Goal: Task Accomplishment & Management: Complete application form

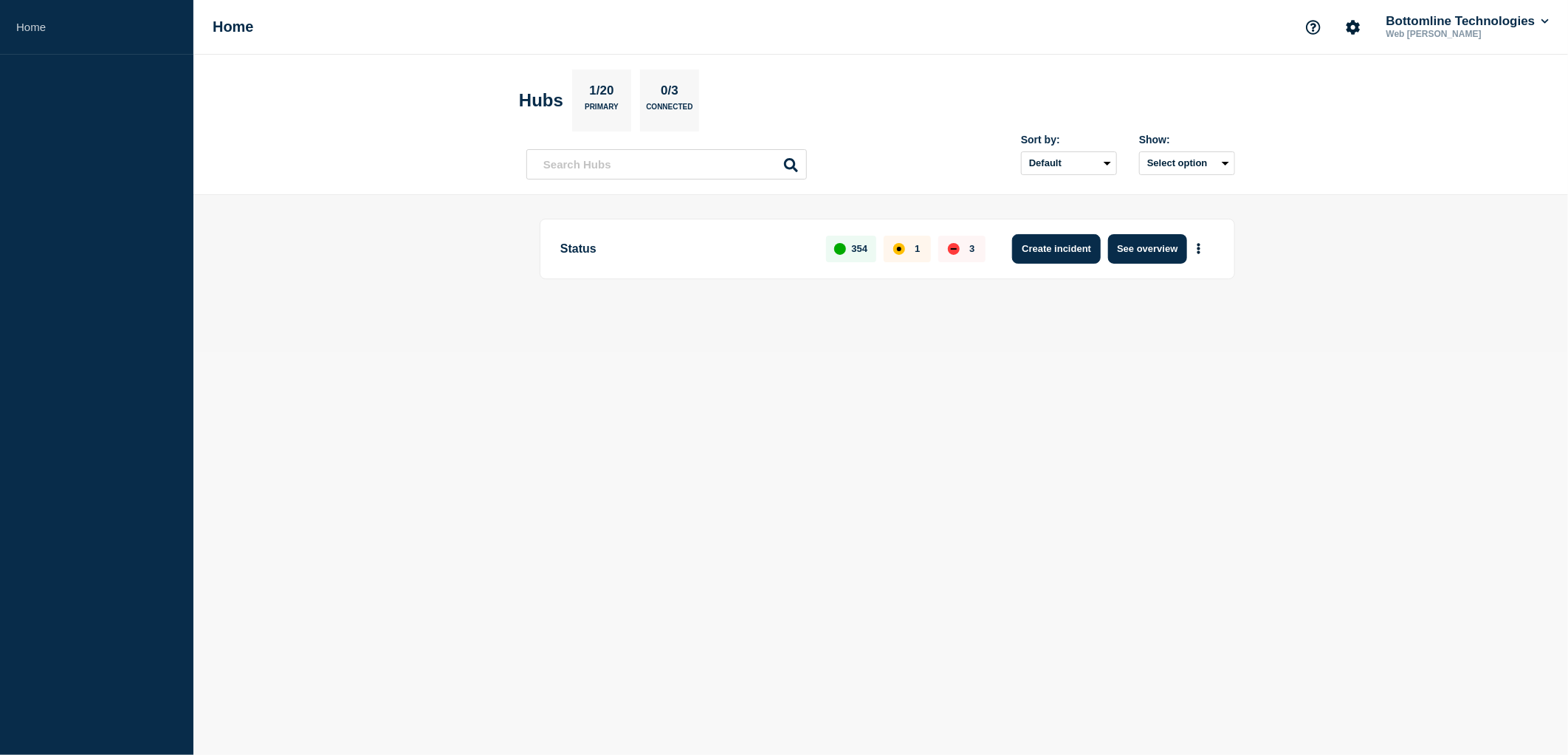
click at [1087, 246] on button "Create incident" at bounding box center [1056, 248] width 88 height 29
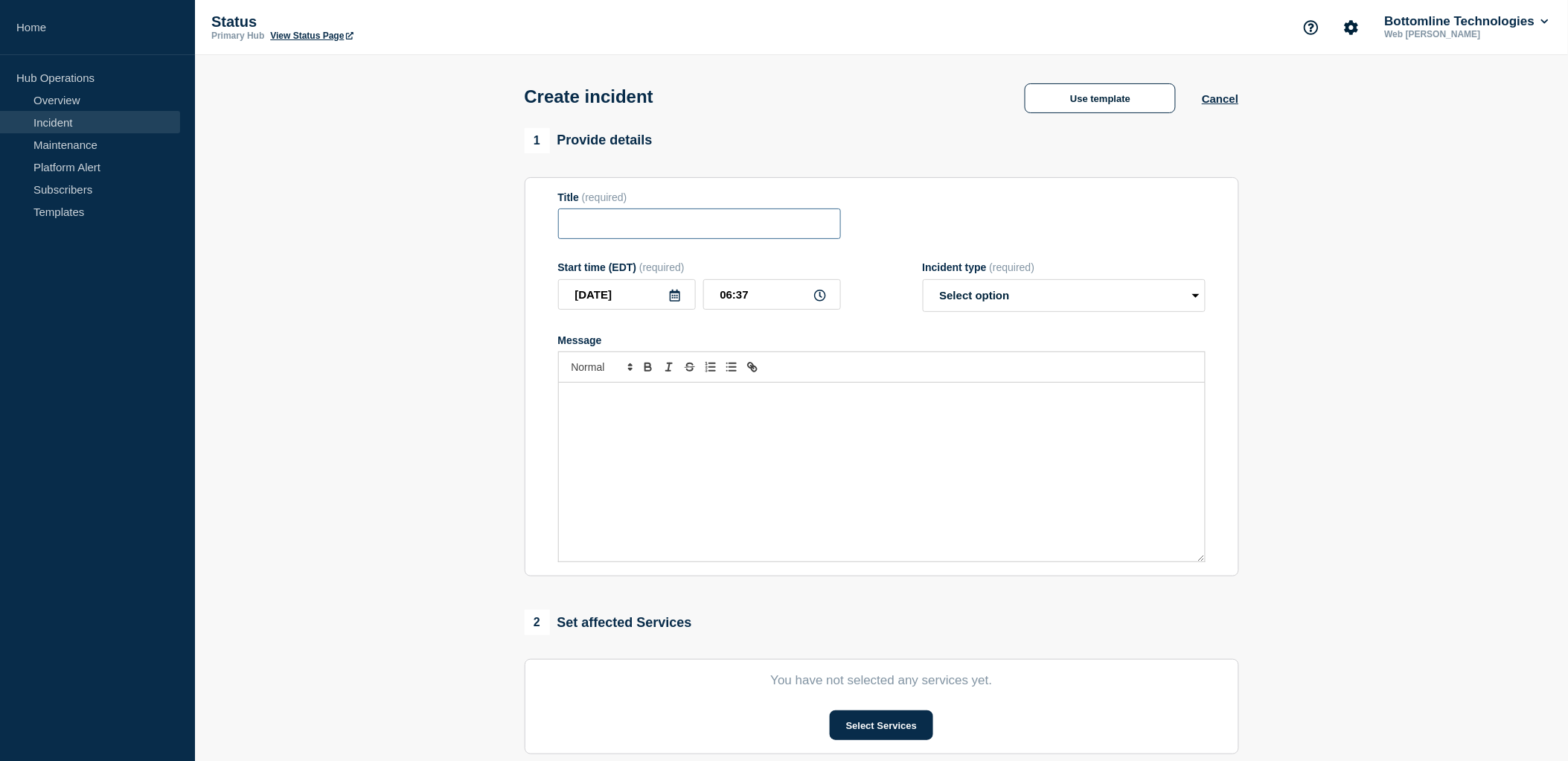
click at [662, 226] on input "Title" at bounding box center [699, 224] width 283 height 30
type input "Projects deleted on [DOMAIN_NAME]"
click at [660, 415] on div "Message" at bounding box center [882, 472] width 646 height 179
click at [1194, 298] on select "Select option Investigating Identified Monitoring" at bounding box center [1064, 295] width 283 height 33
select select "investigating"
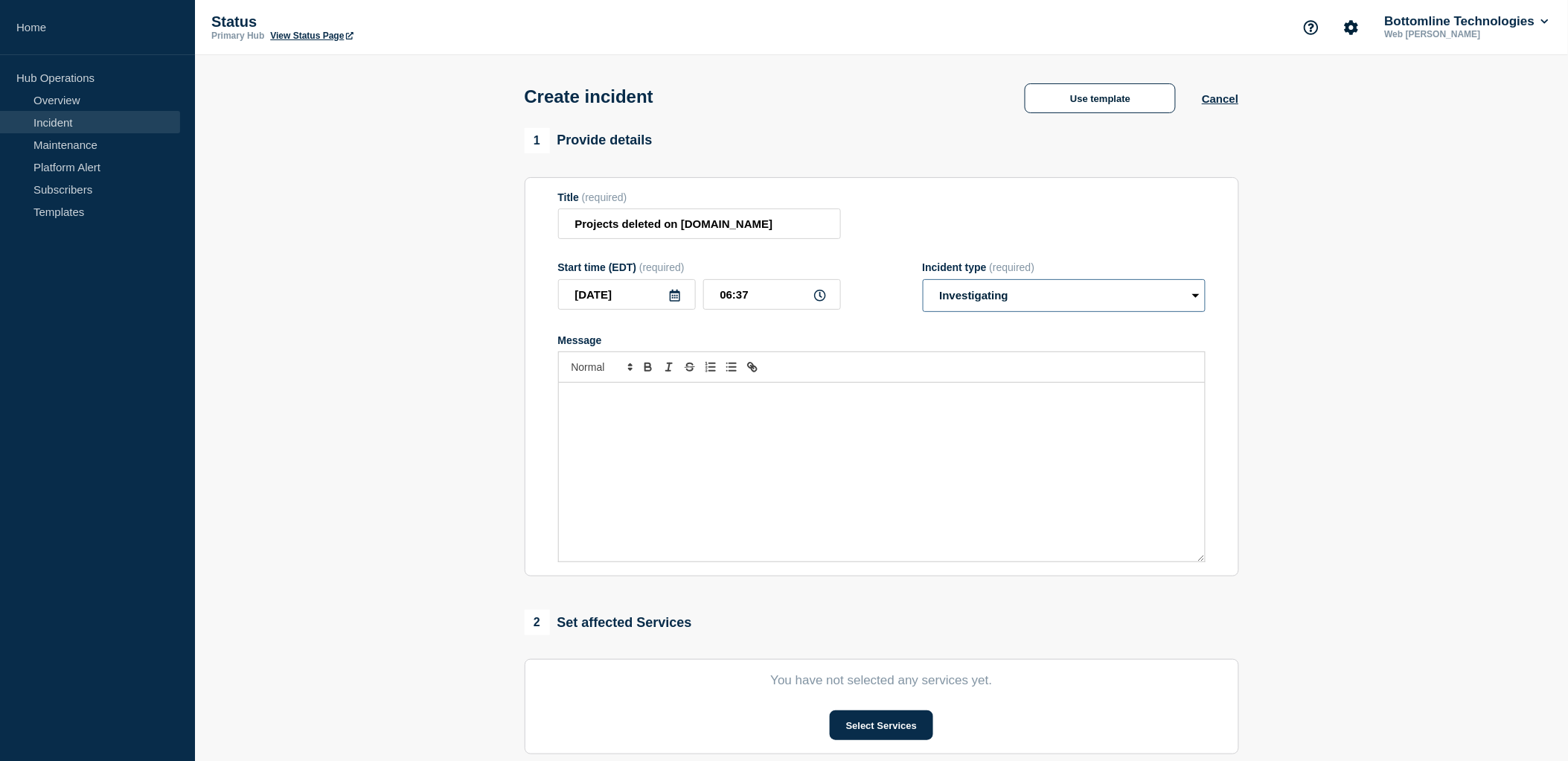
click at [923, 283] on select "Select option Investigating Identified Monitoring" at bounding box center [1064, 295] width 283 height 33
click at [759, 422] on div "Message" at bounding box center [882, 472] width 646 height 179
click at [655, 405] on p "Message" at bounding box center [882, 398] width 624 height 14
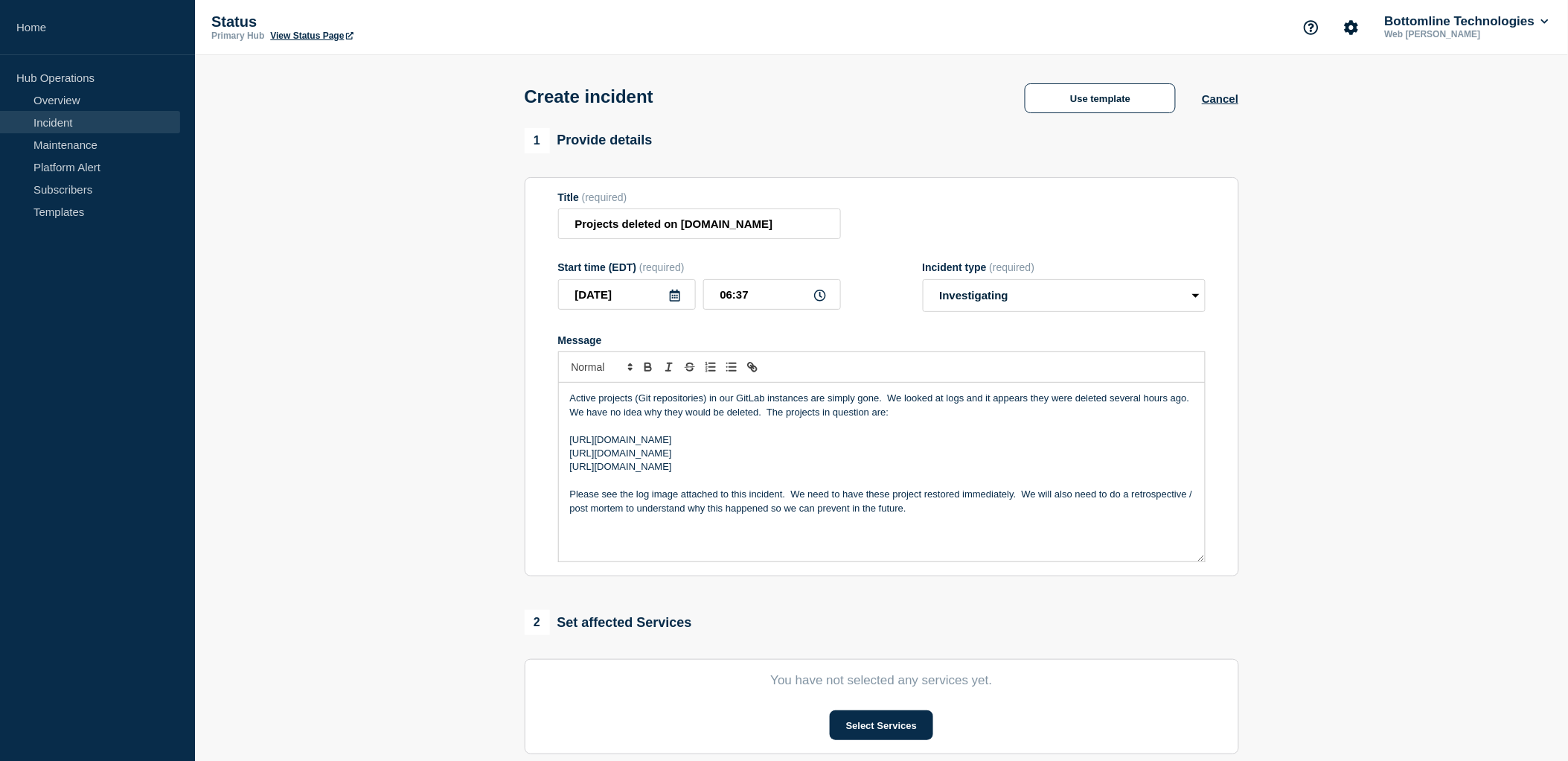
click at [859, 404] on p "Active projects (Git repositories) in our GitLab instances are simply gone. We …" at bounding box center [882, 405] width 624 height 27
click at [806, 400] on p "Active projects (Git repositories) in our GitLab instances are gone. We looked …" at bounding box center [882, 405] width 624 height 27
drag, startPoint x: 873, startPoint y: 412, endPoint x: 855, endPoint y: 404, distance: 19.7
click at [855, 404] on p "Active projects (Git repositories) in our GitLab instance are gone. We looked a…" at bounding box center [882, 405] width 624 height 27
click at [851, 403] on p "Active projects (Git repositories) in our GitLab instance are gone. We looked a…" at bounding box center [882, 405] width 624 height 27
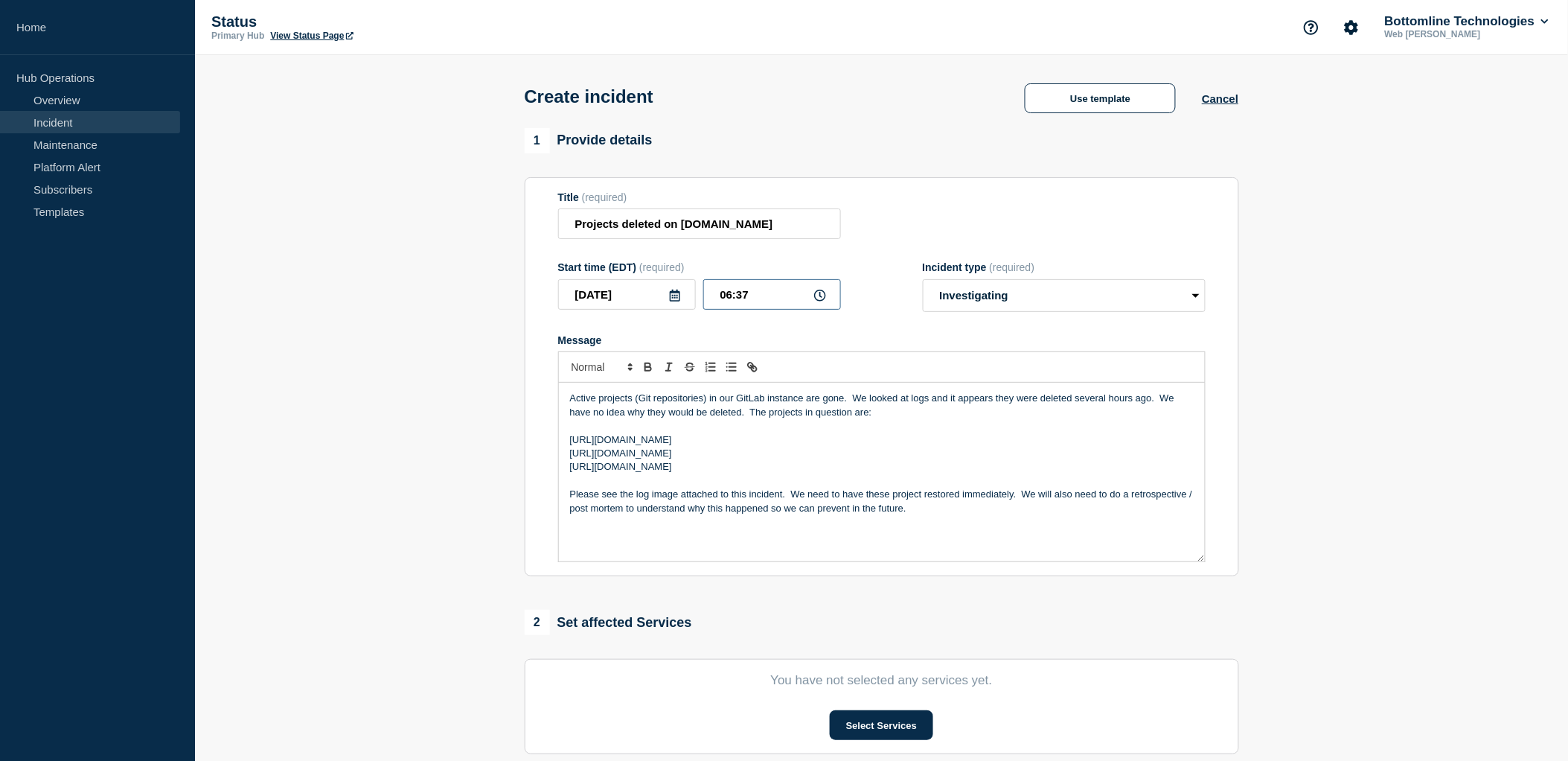
click at [731, 296] on input "06:37" at bounding box center [772, 294] width 138 height 30
click at [752, 295] on input "03:37" at bounding box center [772, 294] width 138 height 30
type input "03:30"
click at [842, 402] on p "Active projects (Git repositories) in our GitLab instance are gone. We looked a…" at bounding box center [882, 405] width 624 height 27
click at [843, 396] on p "Active projects (Git repositories) in our GitLab instance are gone. We looked a…" at bounding box center [882, 405] width 624 height 27
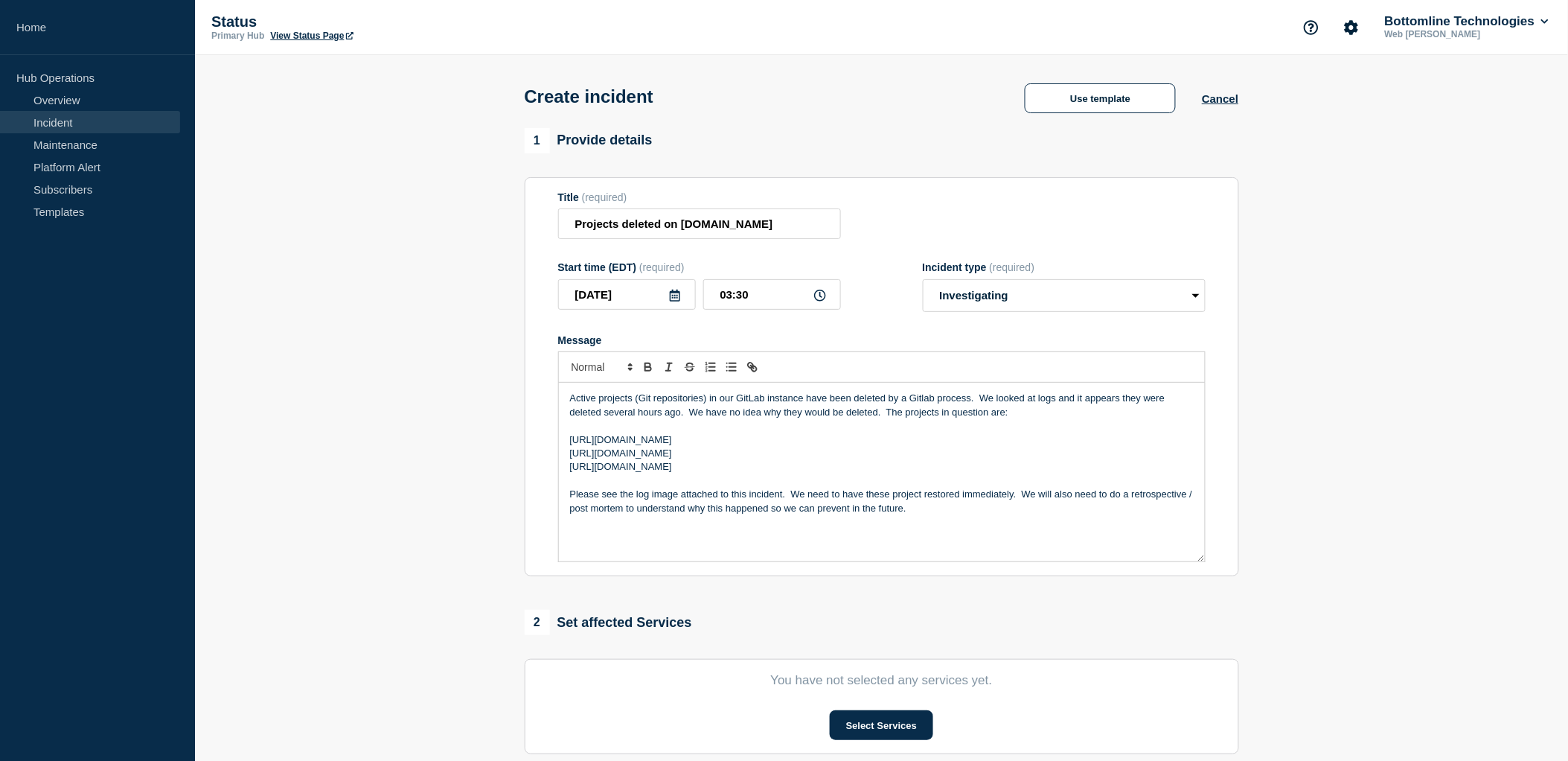
drag, startPoint x: 980, startPoint y: 402, endPoint x: 932, endPoint y: 231, distance: 177.6
click at [980, 402] on p "Active projects (Git repositories) in our GitLab instance have been deleted by …" at bounding box center [882, 405] width 624 height 27
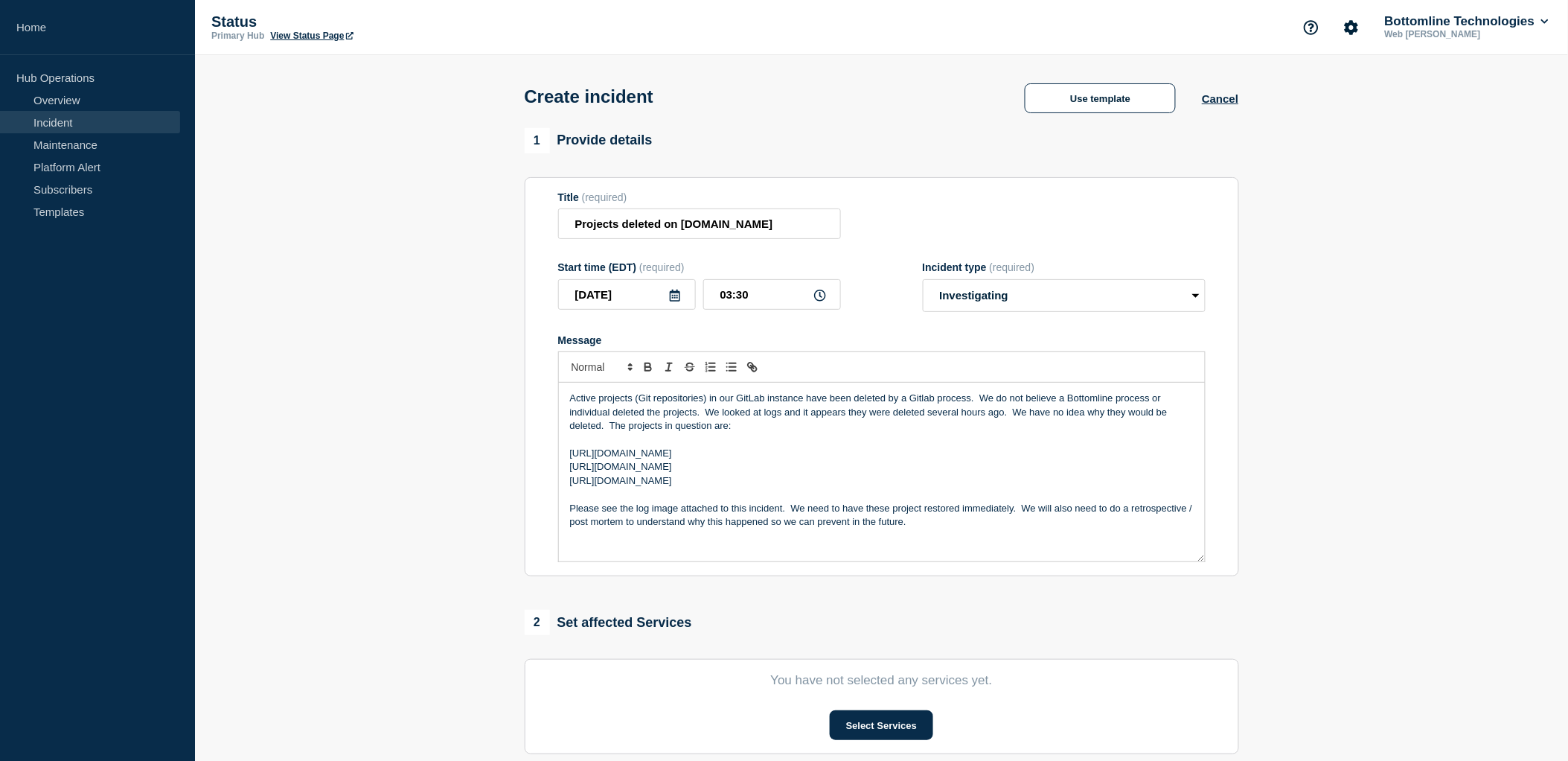
click at [865, 415] on p "Active projects (Git repositories) in our GitLab instance have been deleted by …" at bounding box center [882, 411] width 624 height 41
drag, startPoint x: 923, startPoint y: 414, endPoint x: 943, endPoint y: 426, distance: 23.3
click at [943, 426] on p "Active projects (Git repositories) in our GitLab instance have been deleted by …" at bounding box center [882, 411] width 624 height 41
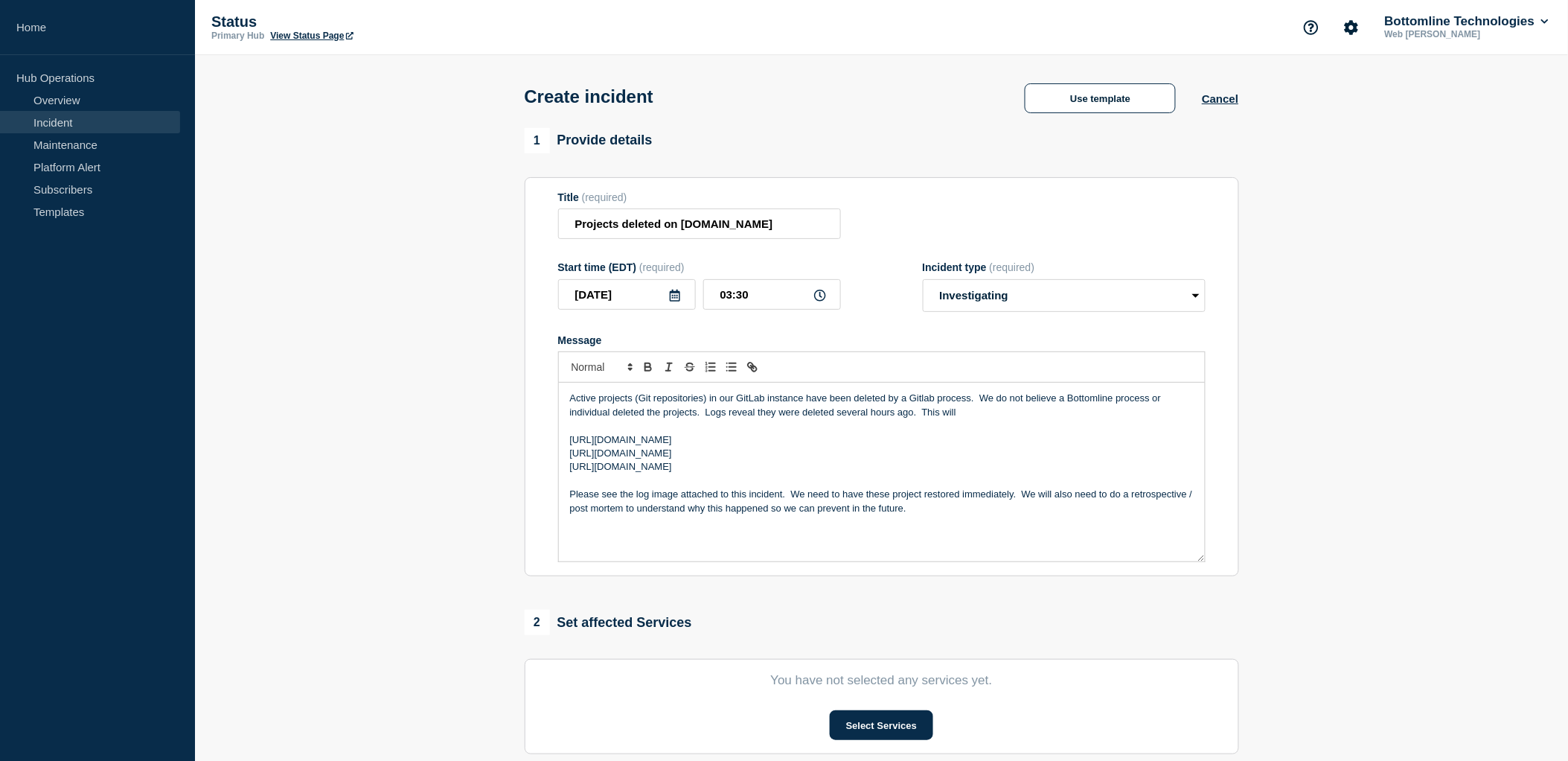
click at [985, 418] on p "Active projects (Git repositories) in our GitLab instance have been deleted by …" at bounding box center [882, 405] width 624 height 27
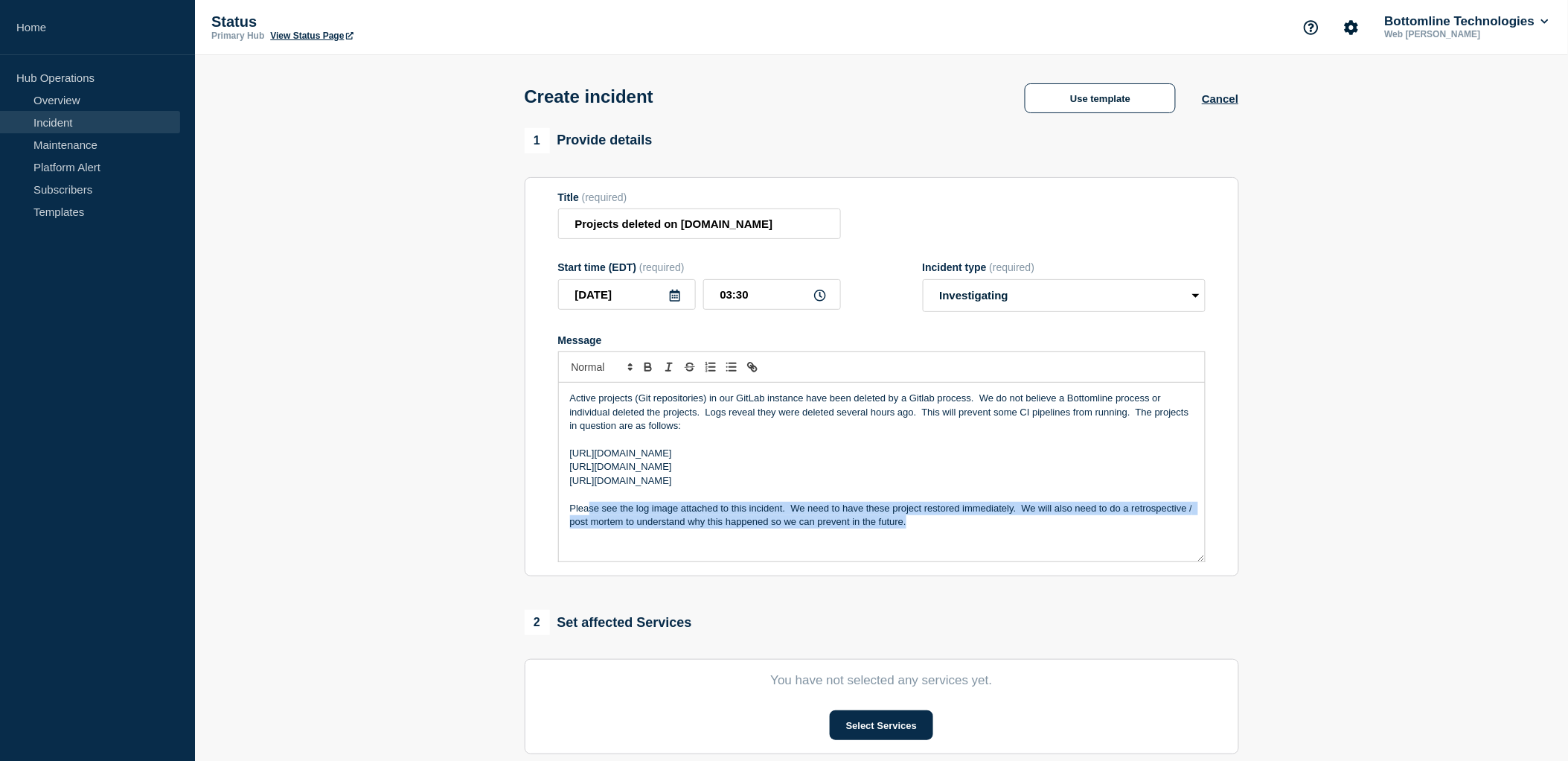
drag, startPoint x: 928, startPoint y: 526, endPoint x: 590, endPoint y: 515, distance: 338.2
click at [590, 515] on p "Please see the log image attached to this incident. We need to have these proje…" at bounding box center [882, 516] width 624 height 27
click at [760, 524] on p "Please see the log image attached to this incident. We need to have these proje…" at bounding box center [882, 516] width 624 height 27
drag, startPoint x: 927, startPoint y: 529, endPoint x: 564, endPoint y: 511, distance: 363.4
click at [564, 511] on div "Active projects (Git repositories) in our GitLab instance have been deleted by …" at bounding box center [882, 472] width 646 height 179
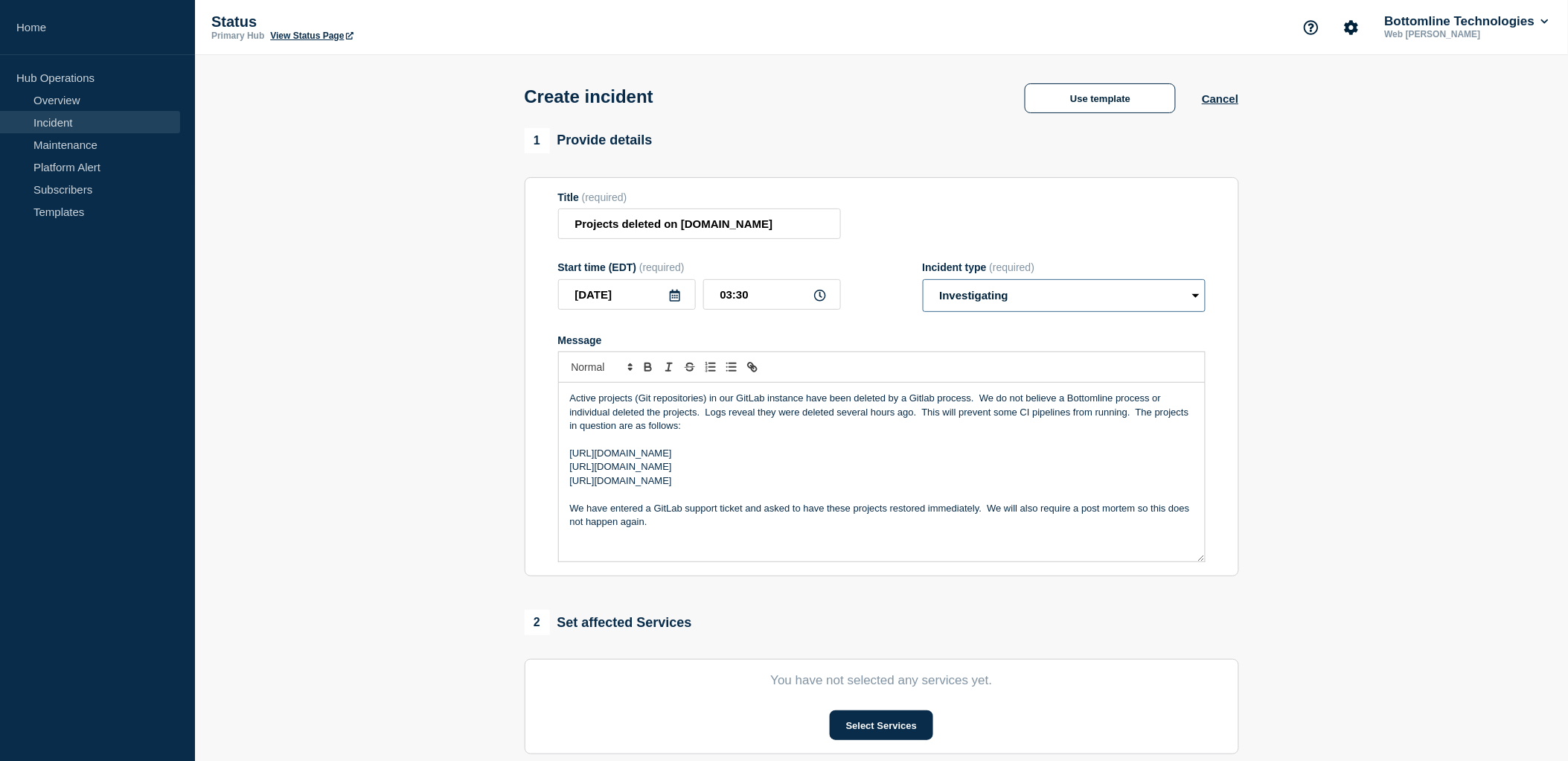
click at [1194, 293] on select "Select option Investigating Identified Monitoring" at bounding box center [1064, 295] width 283 height 33
select select "identified"
click at [923, 283] on select "Select option Investigating Identified Monitoring" at bounding box center [1064, 295] width 283 height 33
click at [669, 525] on p "We have entered a GitLab support ticket and asked to have these projects restor…" at bounding box center [882, 516] width 624 height 27
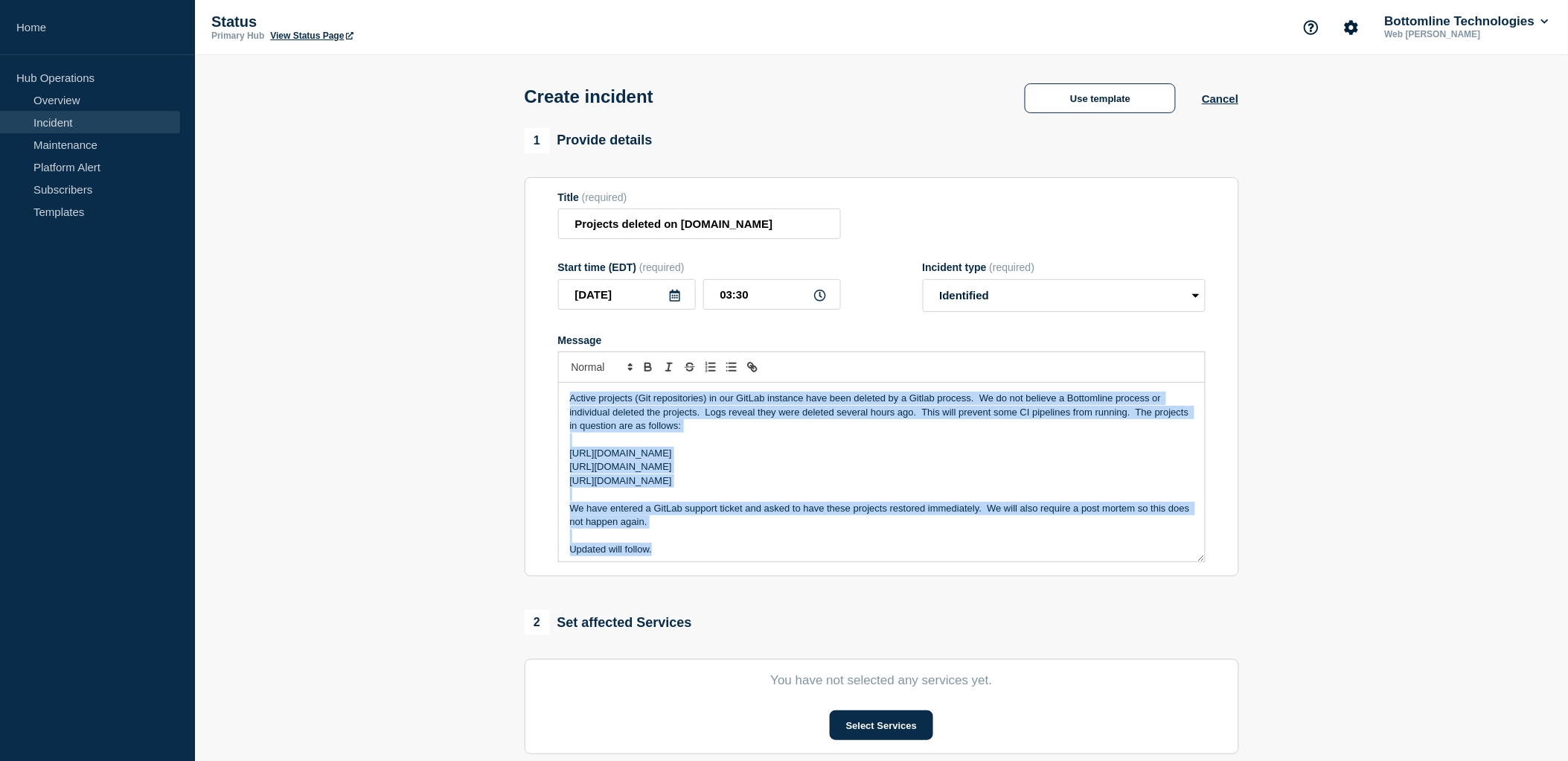
drag, startPoint x: 645, startPoint y: 536, endPoint x: 573, endPoint y: 396, distance: 157.4
click at [573, 396] on div "Active projects (Git repositories) in our GitLab instance have been deleted by …" at bounding box center [882, 472] width 646 height 179
copy div "Active projects (Git repositories) in our GitLab instance have been deleted by …"
click at [697, 415] on p "Active projects (Git repositories) in our GitLab instance have been deleted by …" at bounding box center [882, 411] width 624 height 41
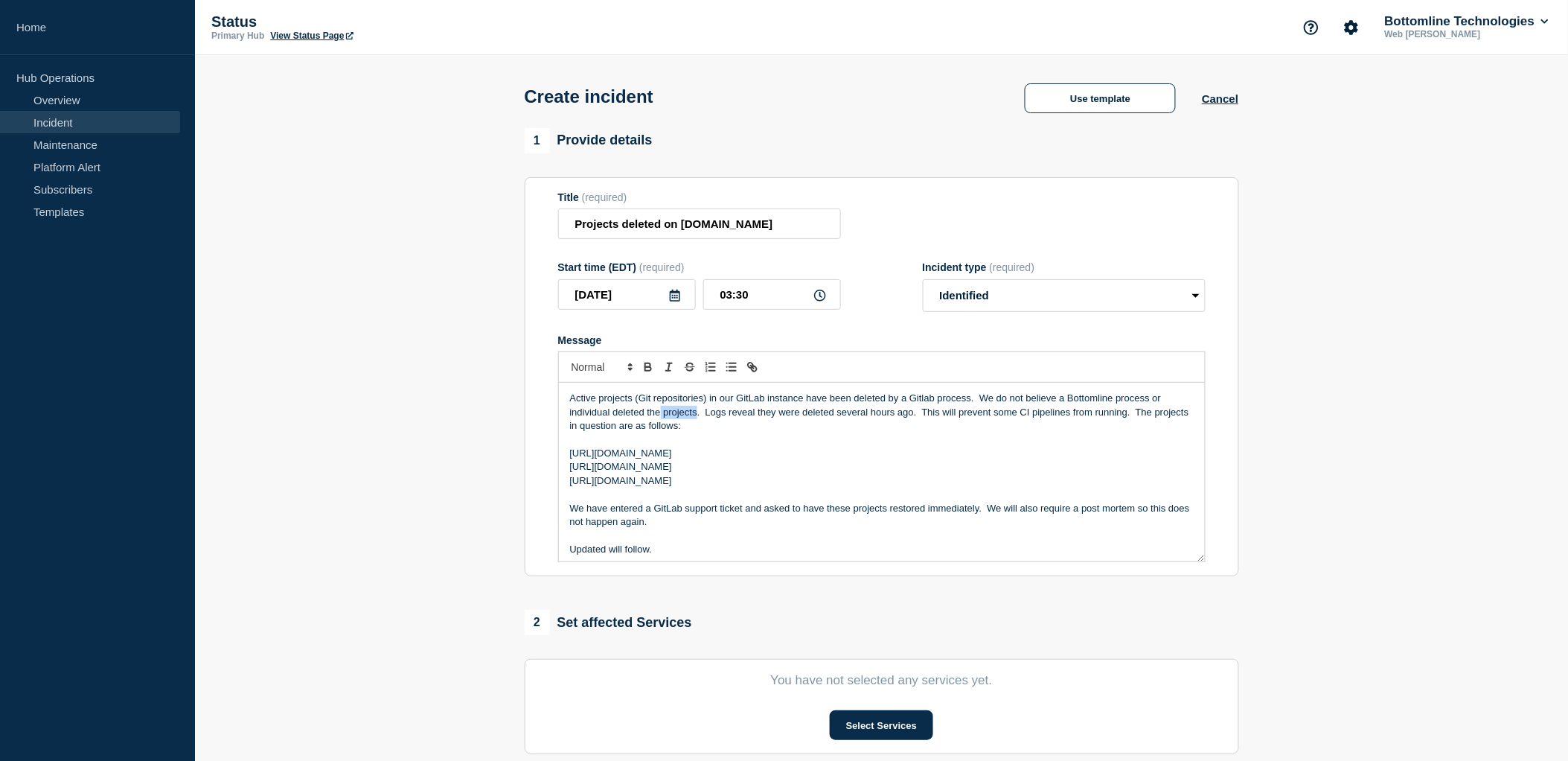
drag, startPoint x: 660, startPoint y: 419, endPoint x: 695, endPoint y: 415, distance: 35.2
click at [695, 415] on p "Active projects (Git repositories) in our GitLab instance have been deleted by …" at bounding box center [882, 411] width 624 height 41
click at [605, 548] on p "Updated will follow." at bounding box center [882, 546] width 624 height 14
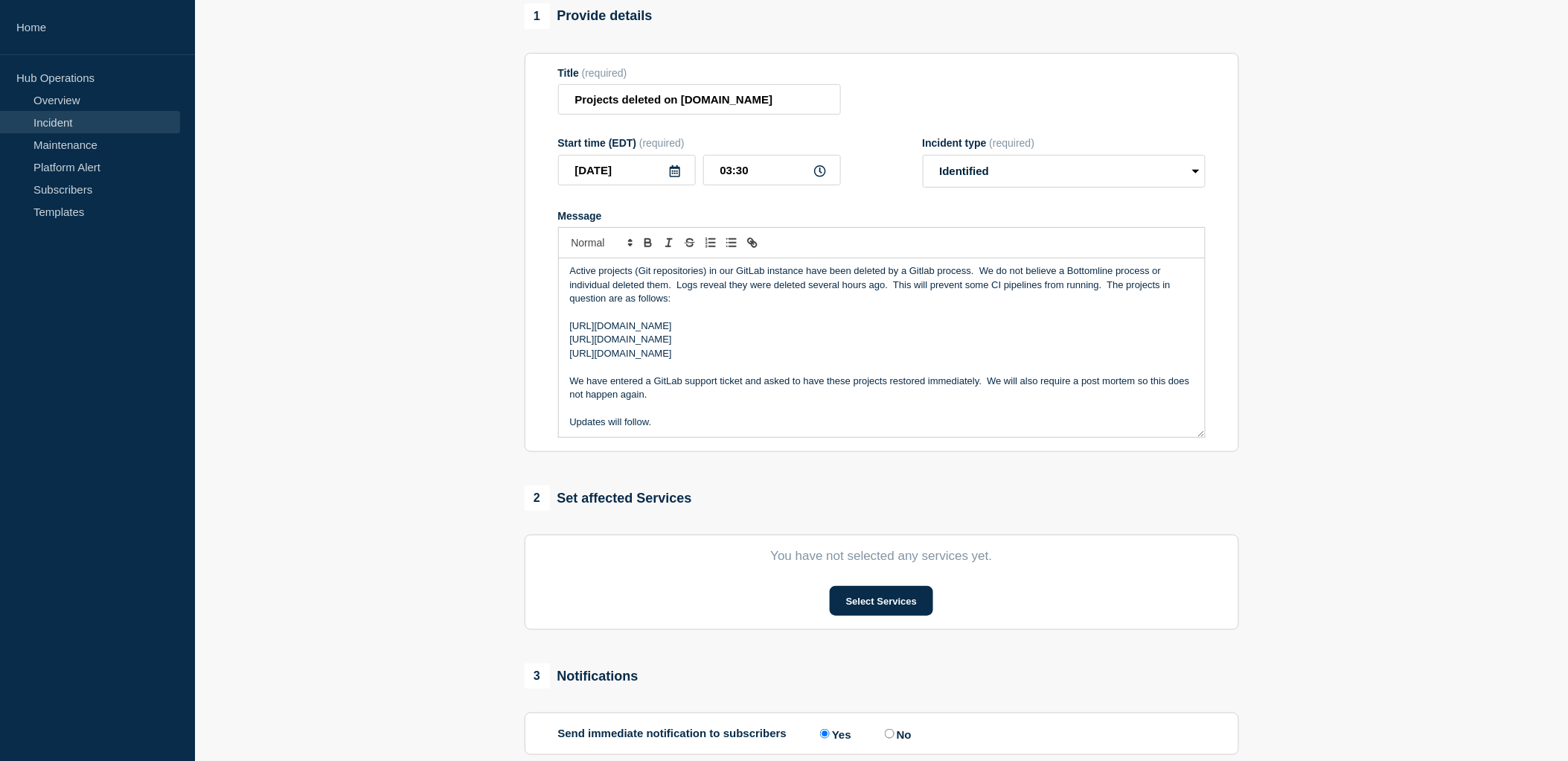
scroll to position [165, 0]
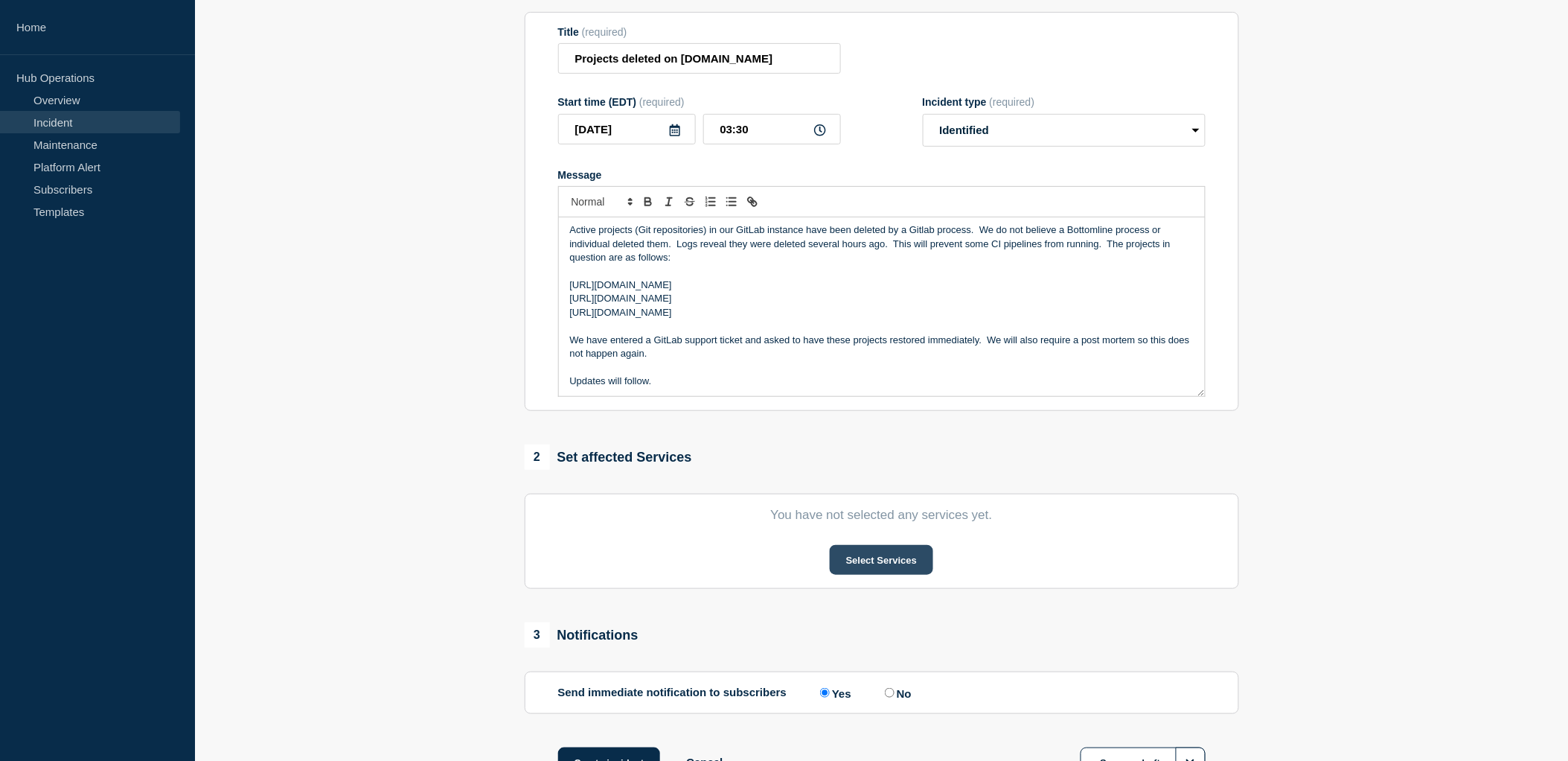
click at [879, 571] on button "Select Services" at bounding box center [881, 559] width 103 height 30
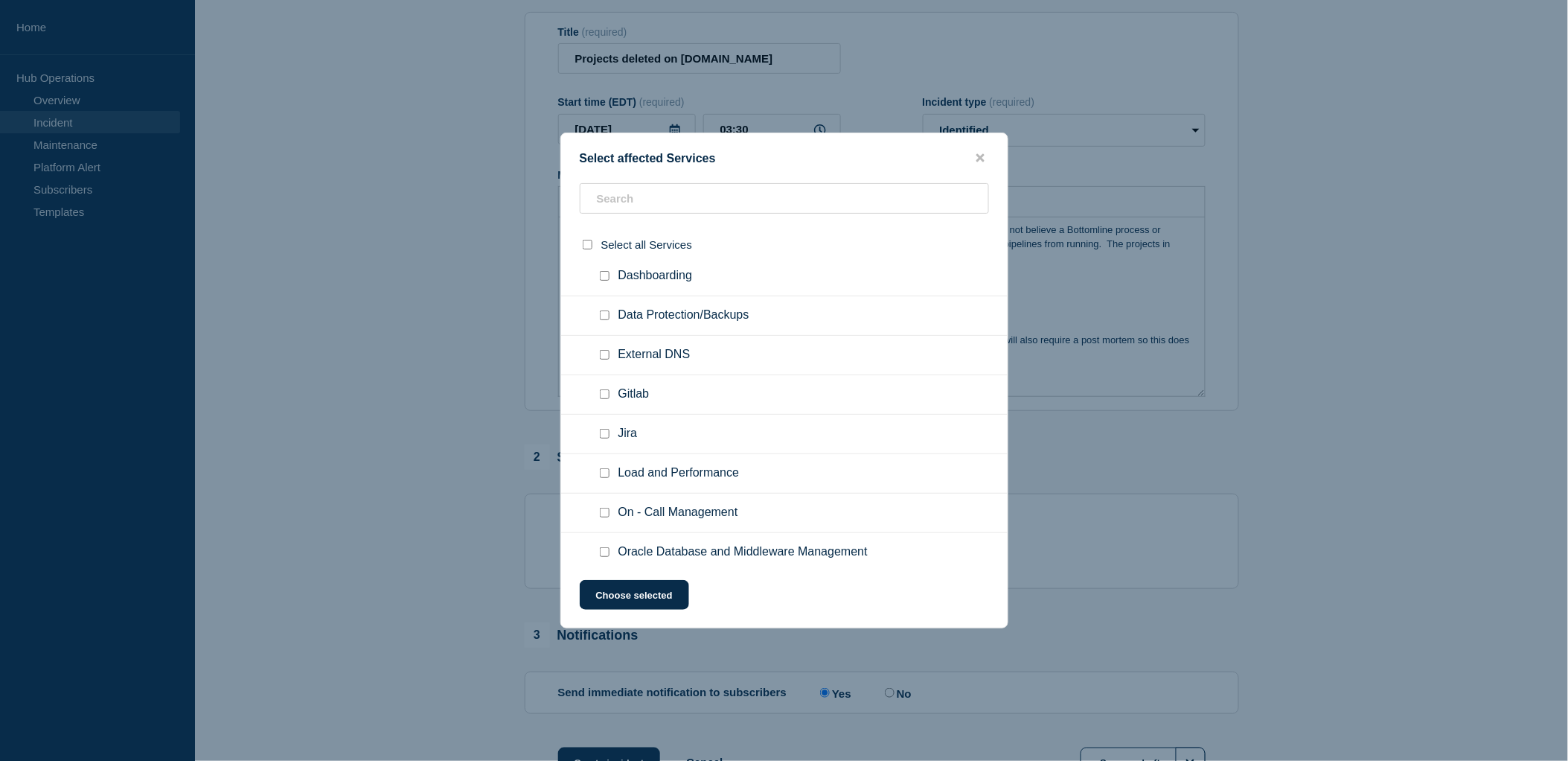
click at [606, 393] on input "Gitlab checkbox" at bounding box center [604, 394] width 10 height 10
checkbox input "true"
click at [635, 586] on button "Choose selected" at bounding box center [634, 594] width 109 height 30
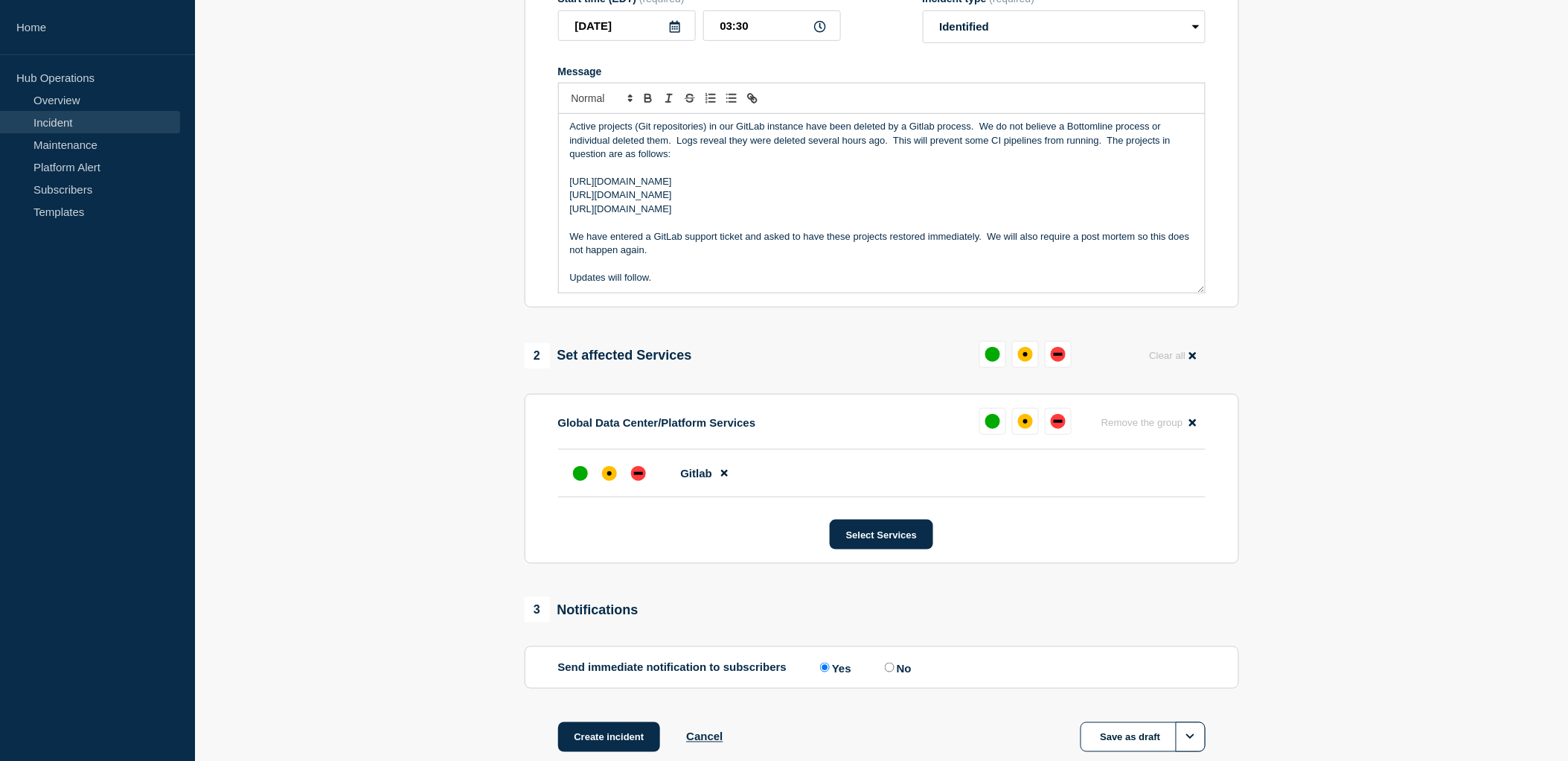
scroll to position [330, 0]
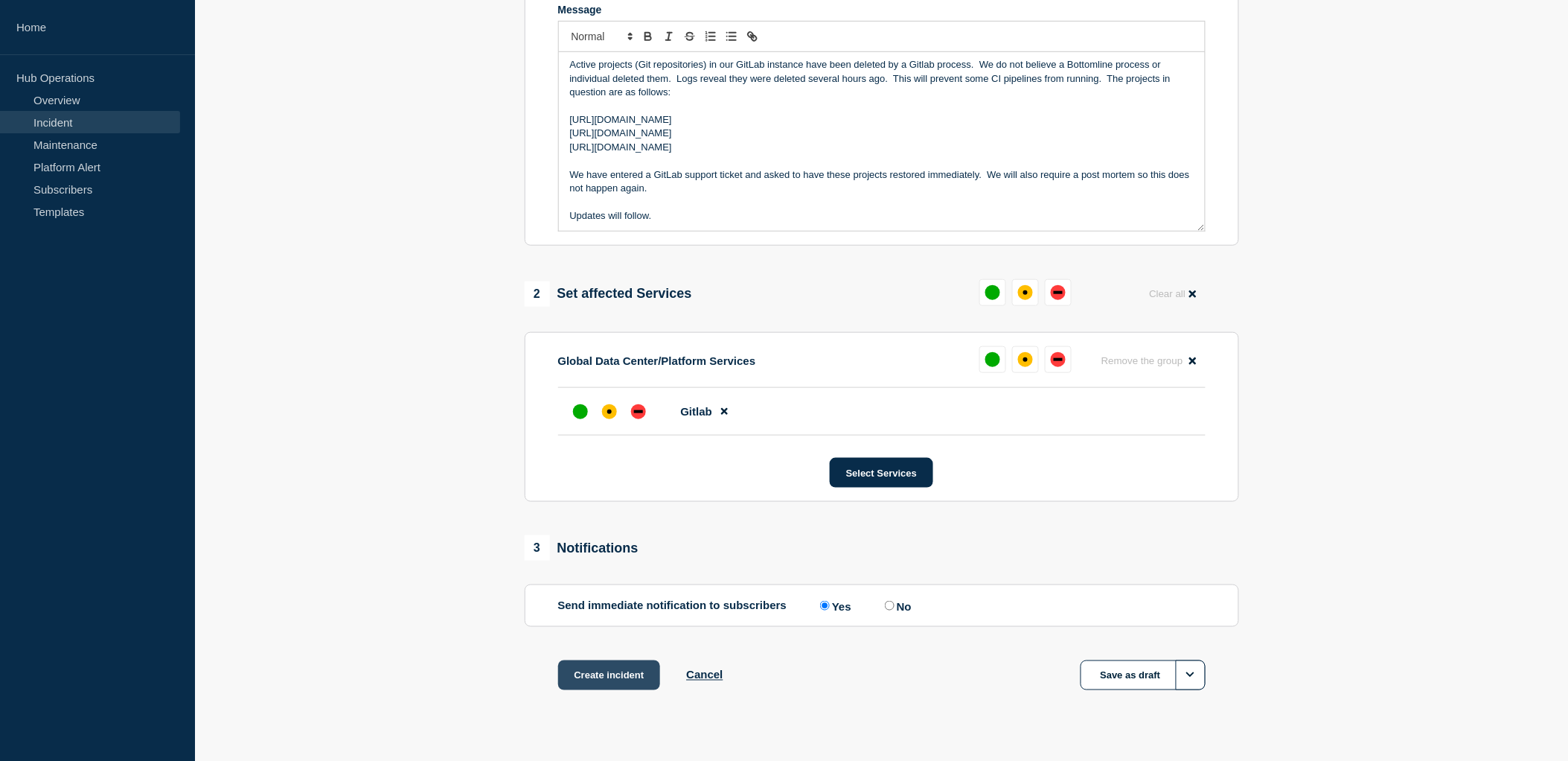
click at [596, 678] on button "Create incident" at bounding box center [609, 674] width 103 height 30
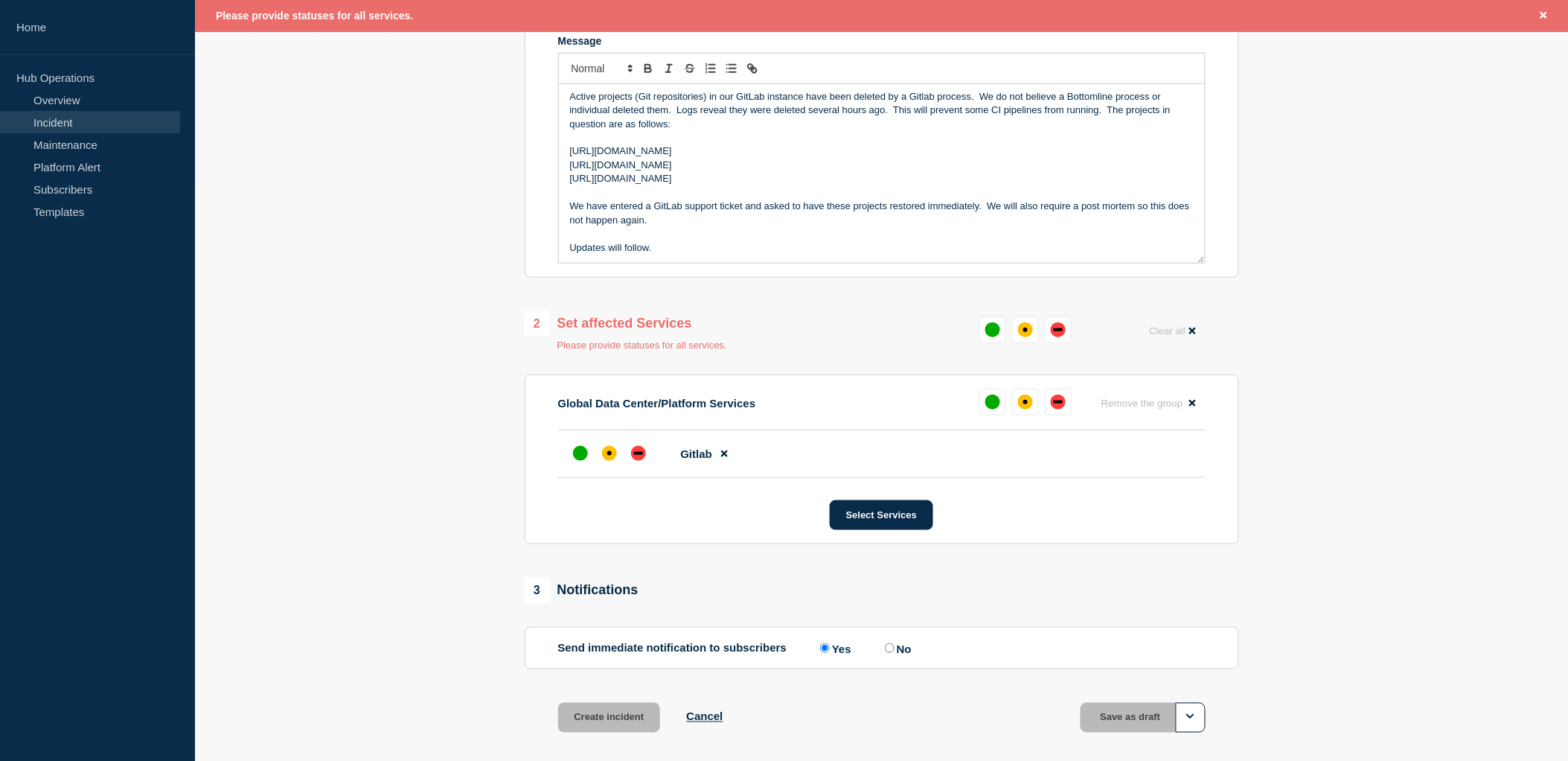
scroll to position [362, 0]
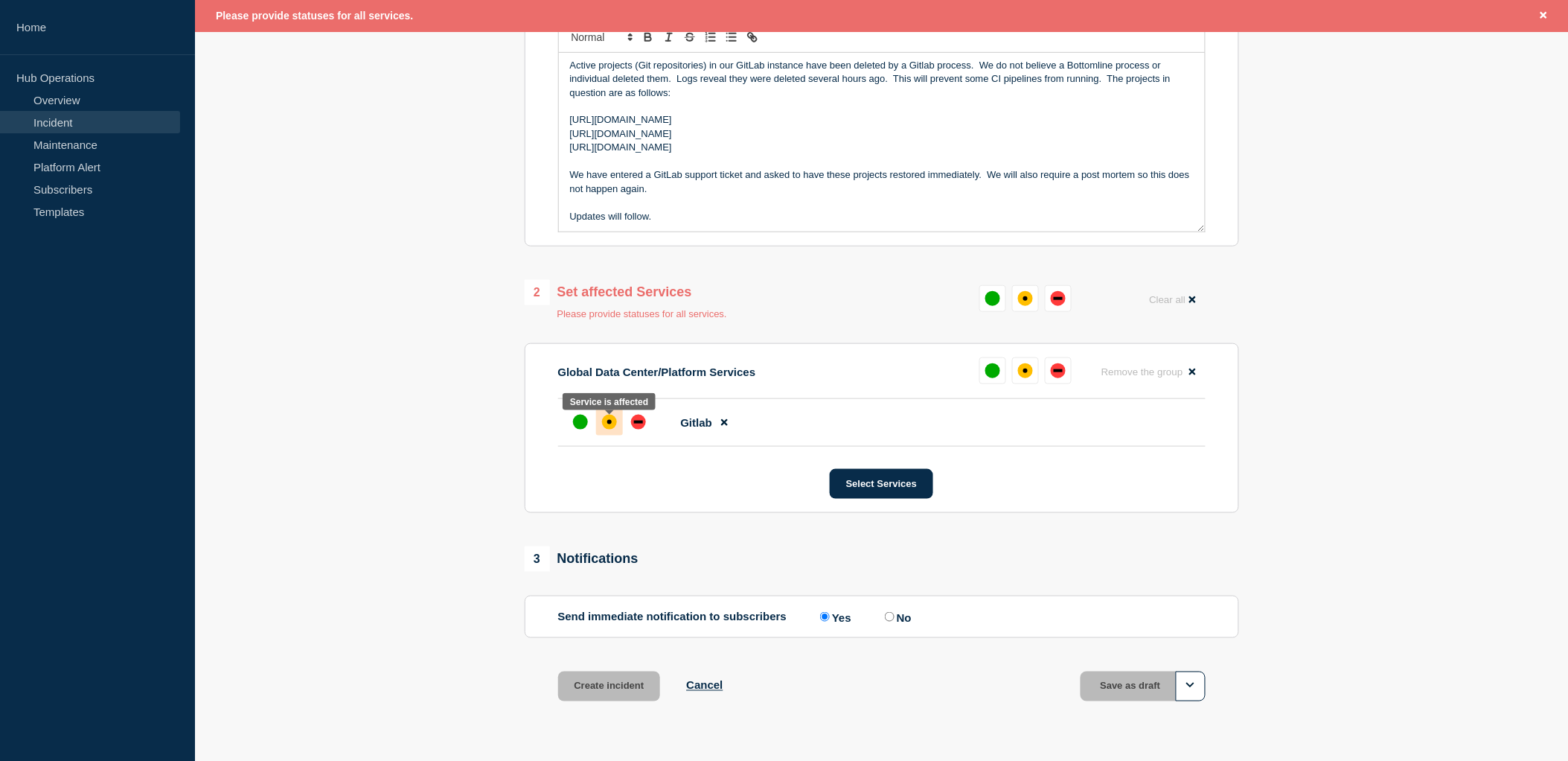
click at [608, 428] on div "affected" at bounding box center [609, 422] width 15 height 15
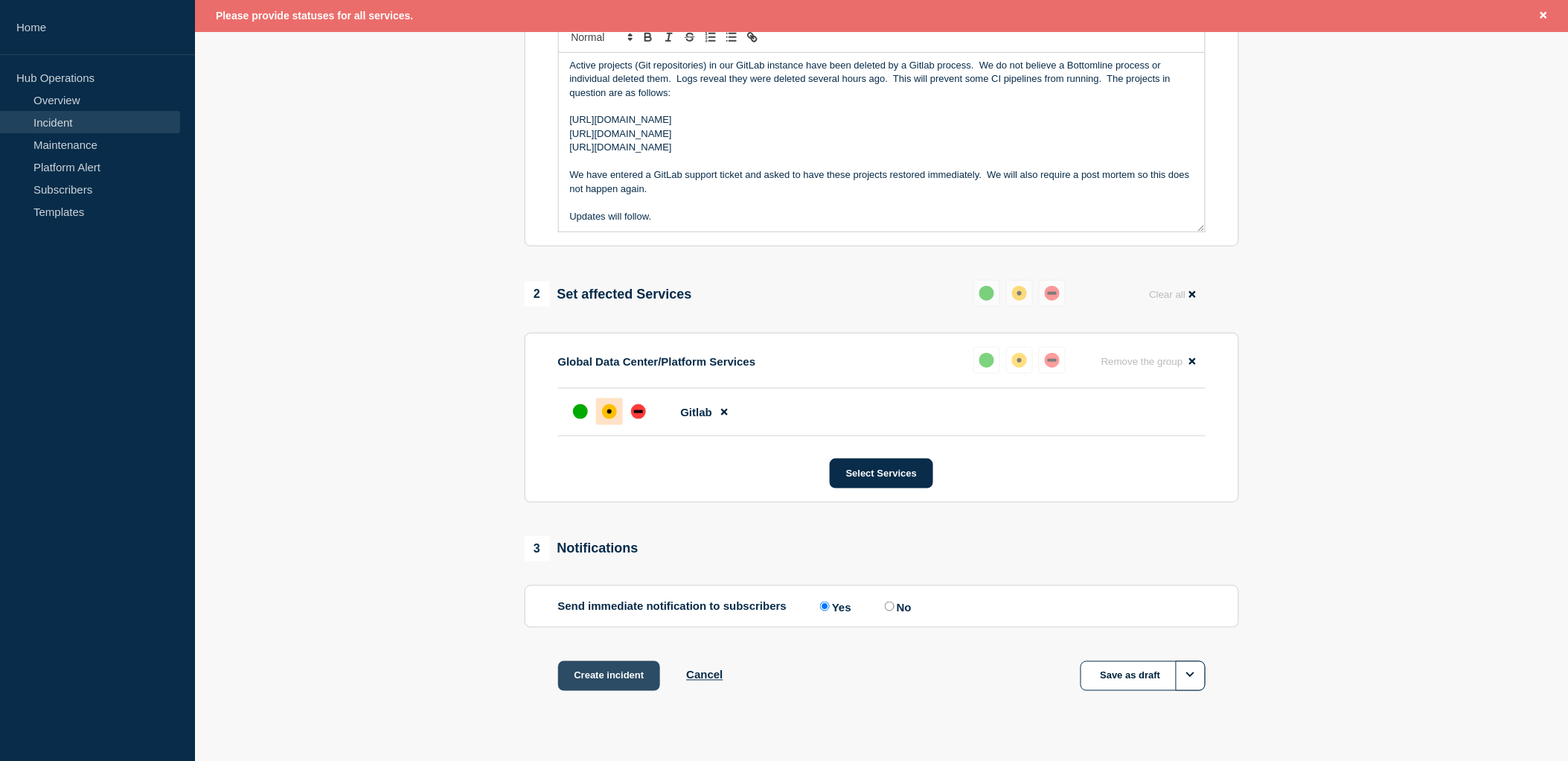
click at [596, 672] on button "Create incident" at bounding box center [609, 675] width 103 height 30
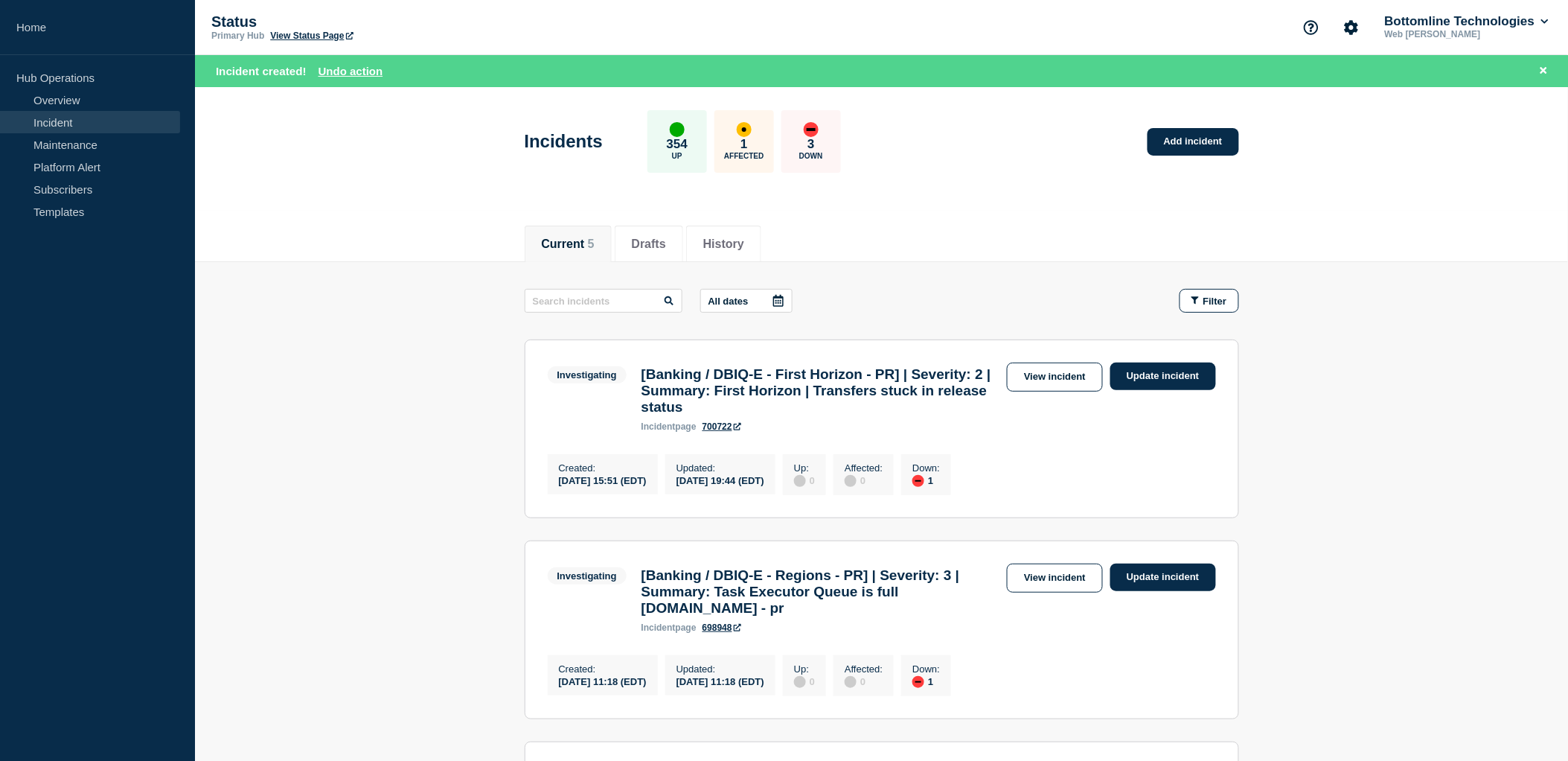
click at [751, 132] on div "affected" at bounding box center [744, 129] width 15 height 15
click at [747, 147] on p "1" at bounding box center [744, 144] width 6 height 15
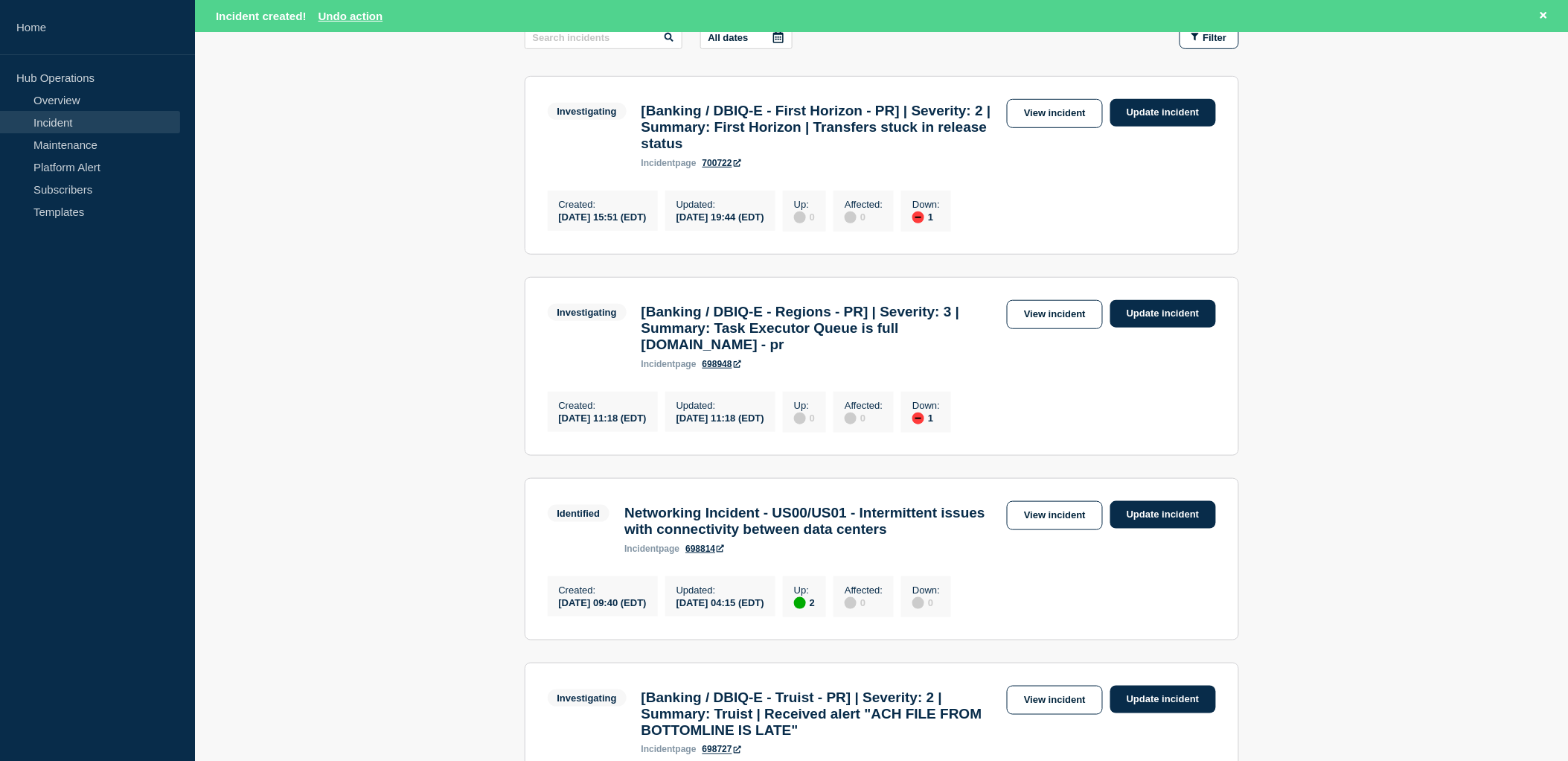
scroll to position [248, 0]
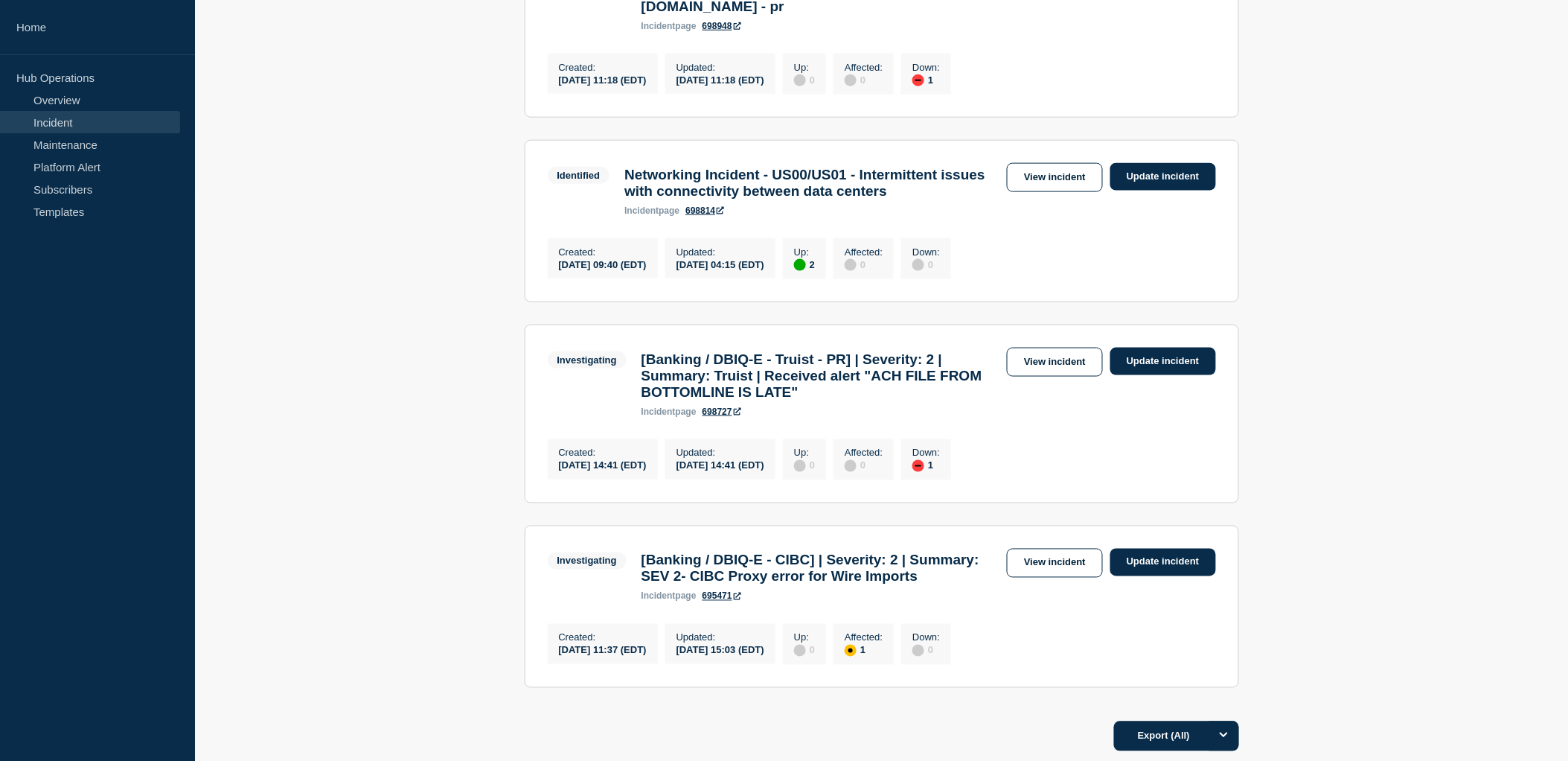
scroll to position [519, 0]
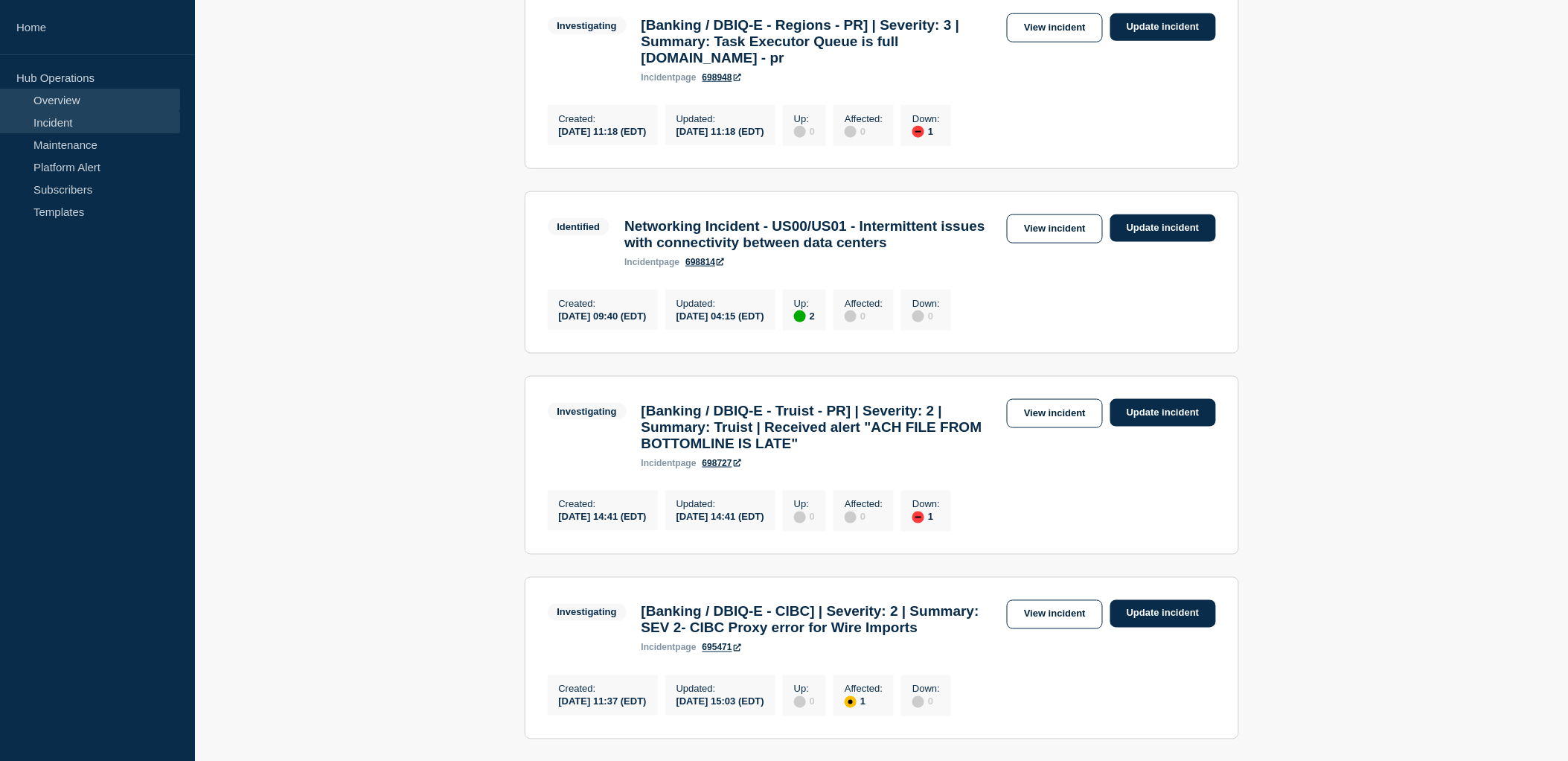
click at [77, 106] on link "Overview" at bounding box center [90, 99] width 180 height 22
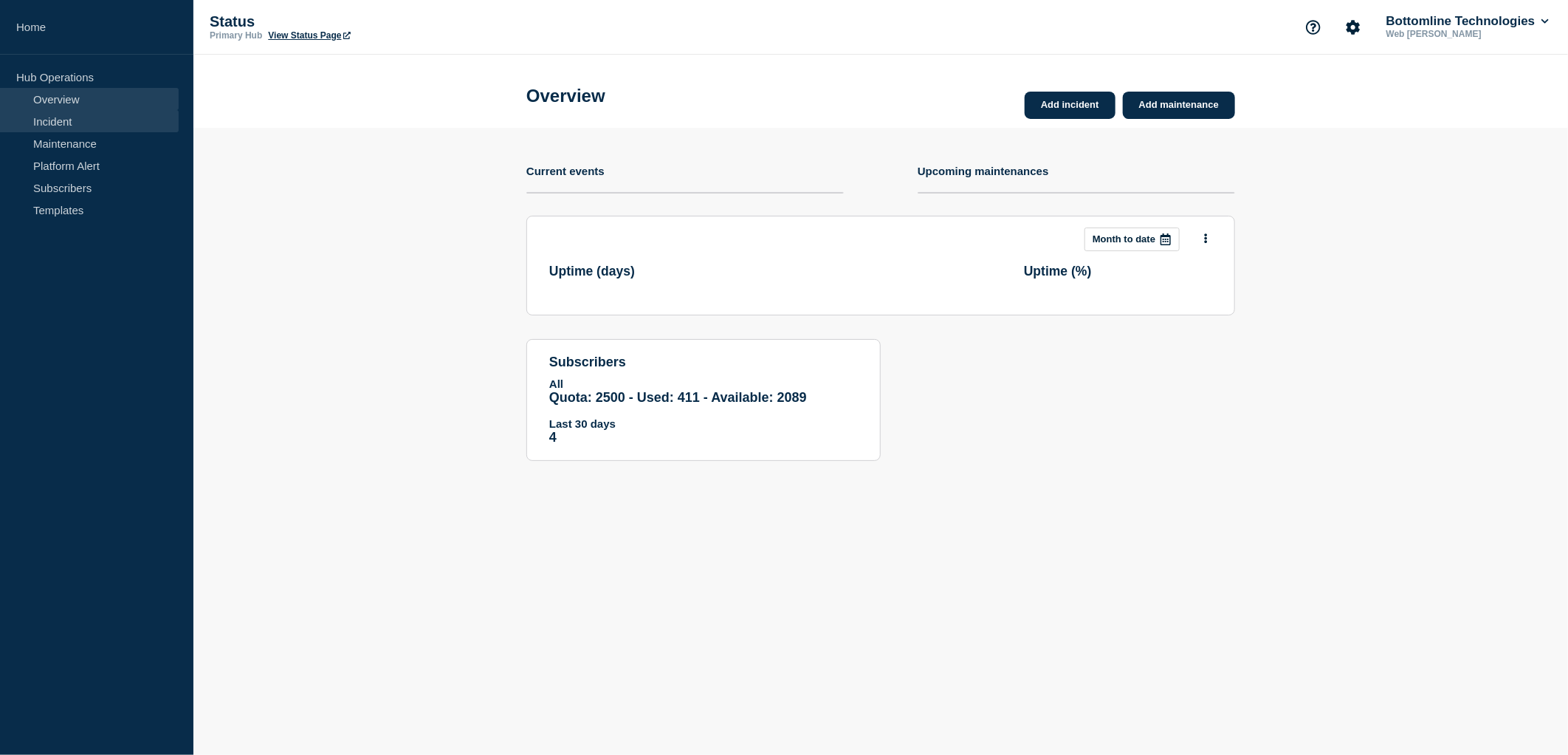
click at [69, 123] on link "Incident" at bounding box center [89, 121] width 179 height 22
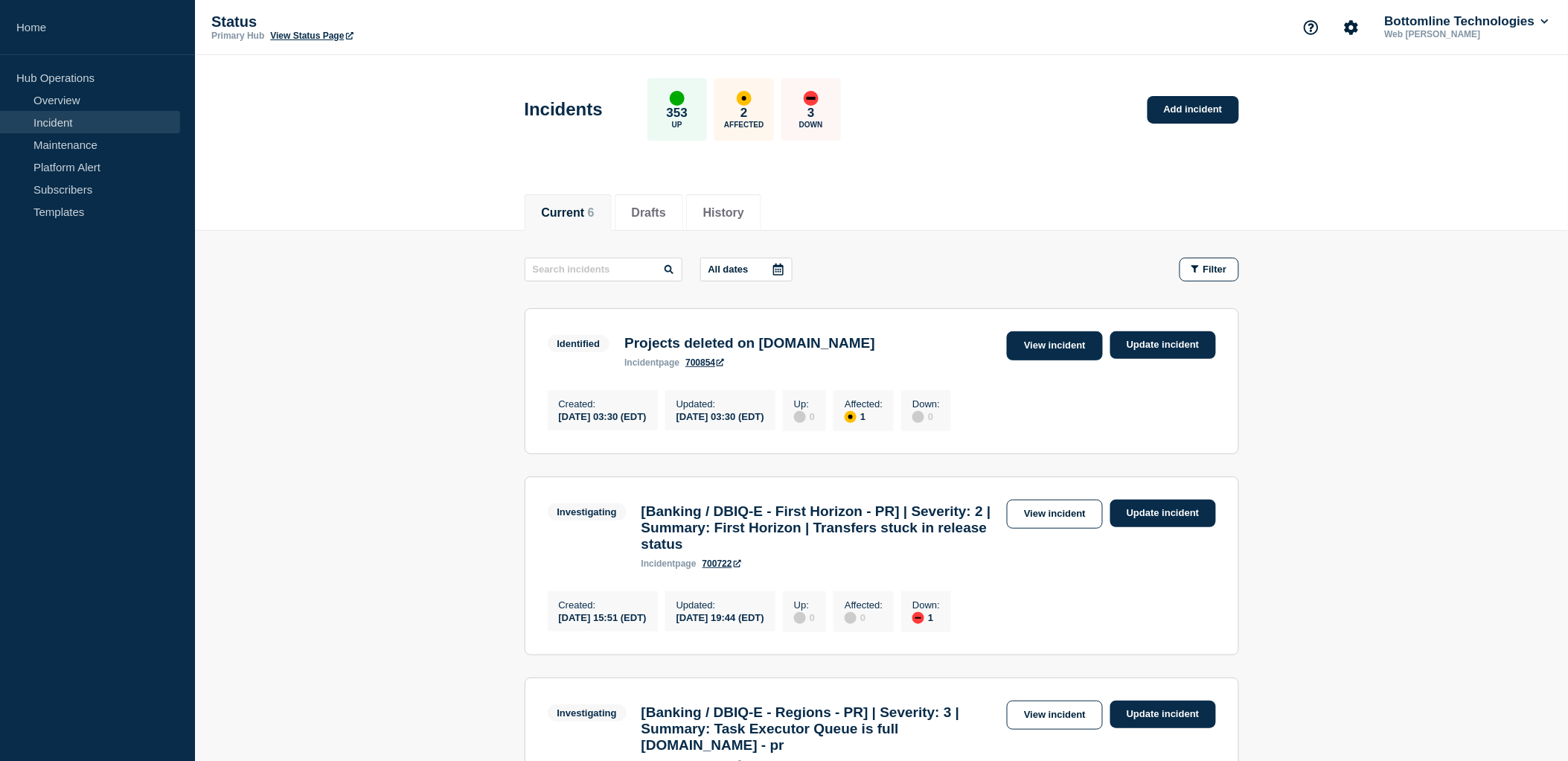
click at [1041, 348] on link "View incident" at bounding box center [1055, 346] width 96 height 29
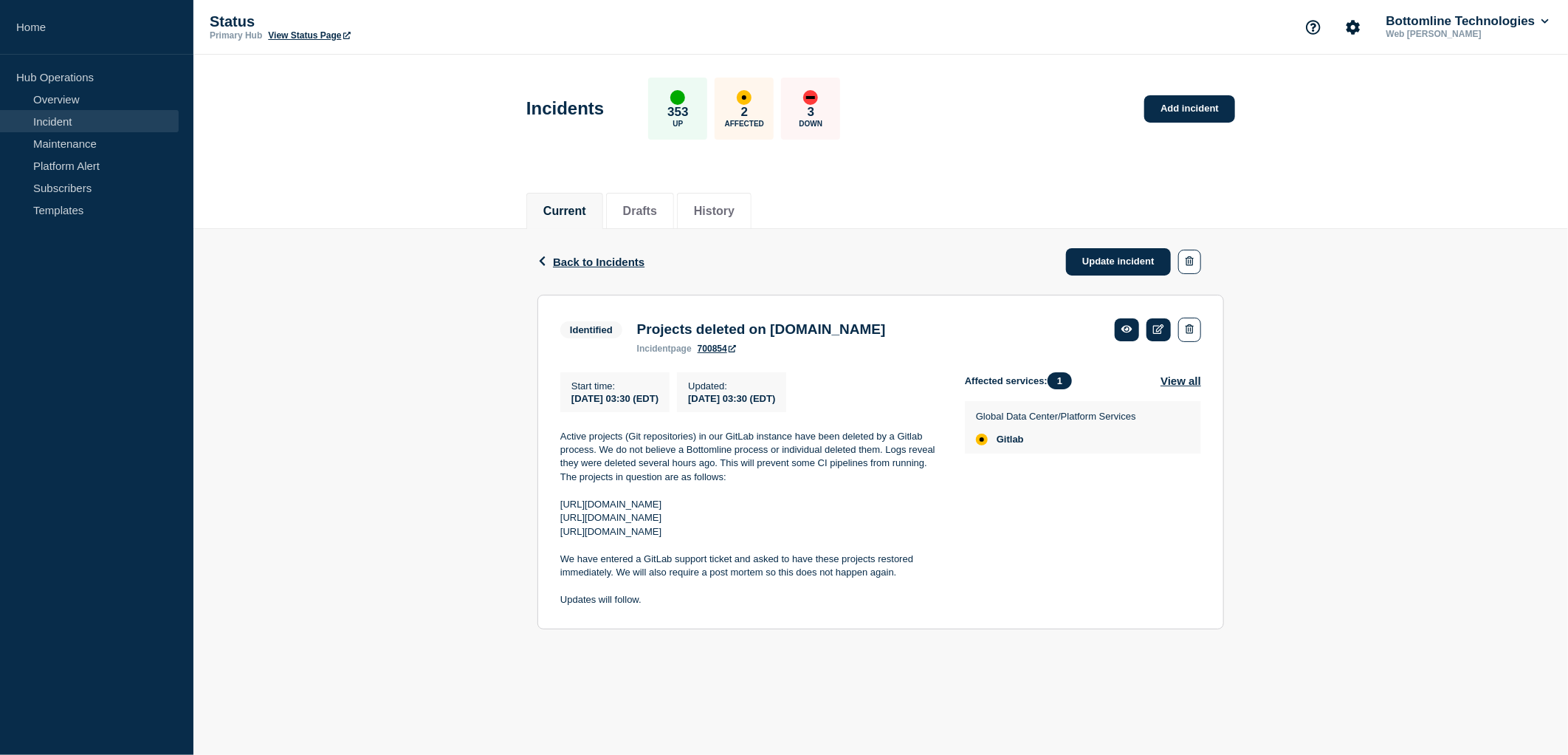
click at [442, 446] on div "Back Back to Incidents Update incident Identified Projects deleted on GitLab.co…" at bounding box center [881, 441] width 1375 height 423
click at [1161, 328] on icon at bounding box center [1159, 329] width 11 height 10
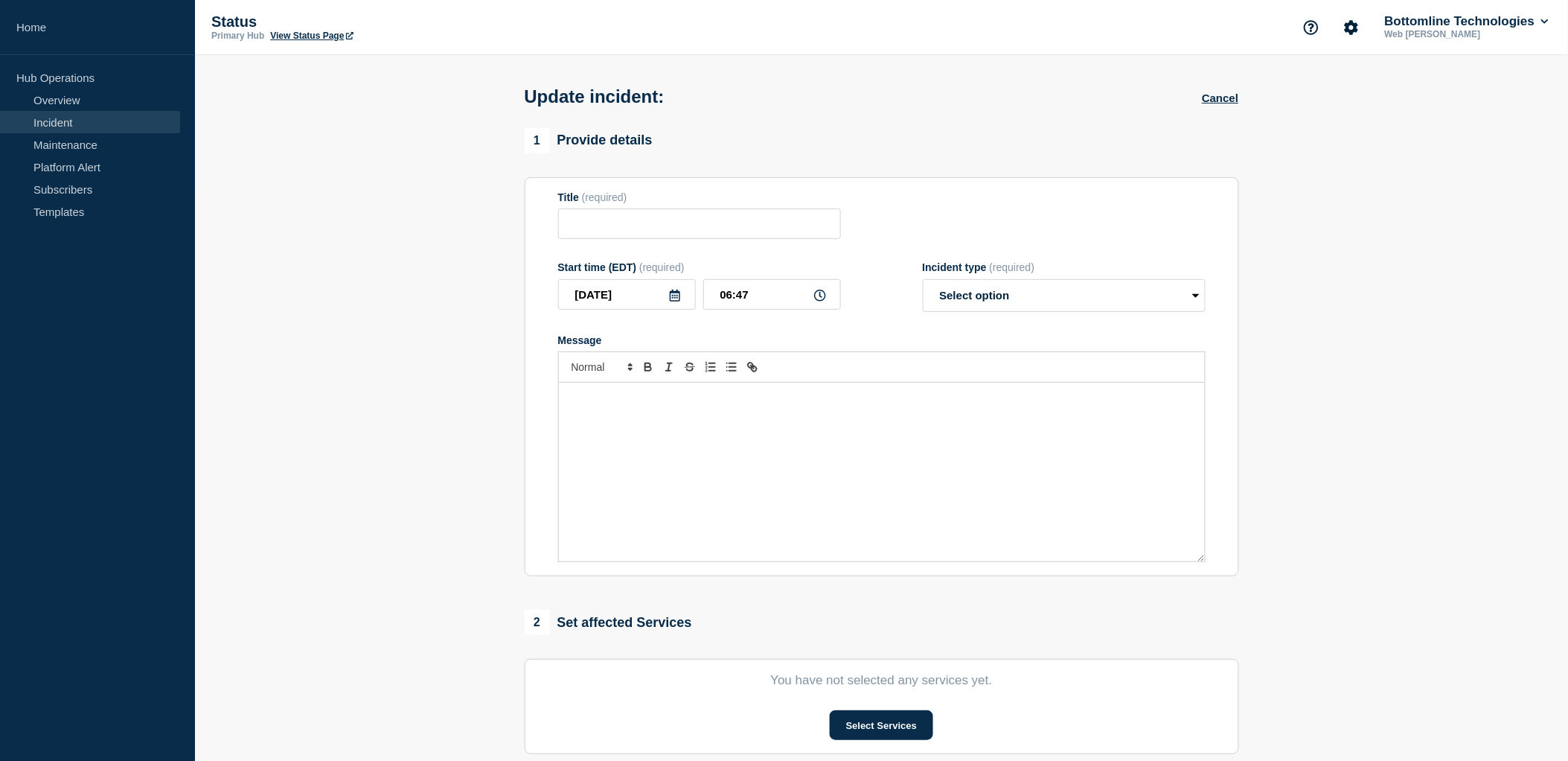
type input "Projects deleted on [DOMAIN_NAME]"
type input "03:30"
select select "identified"
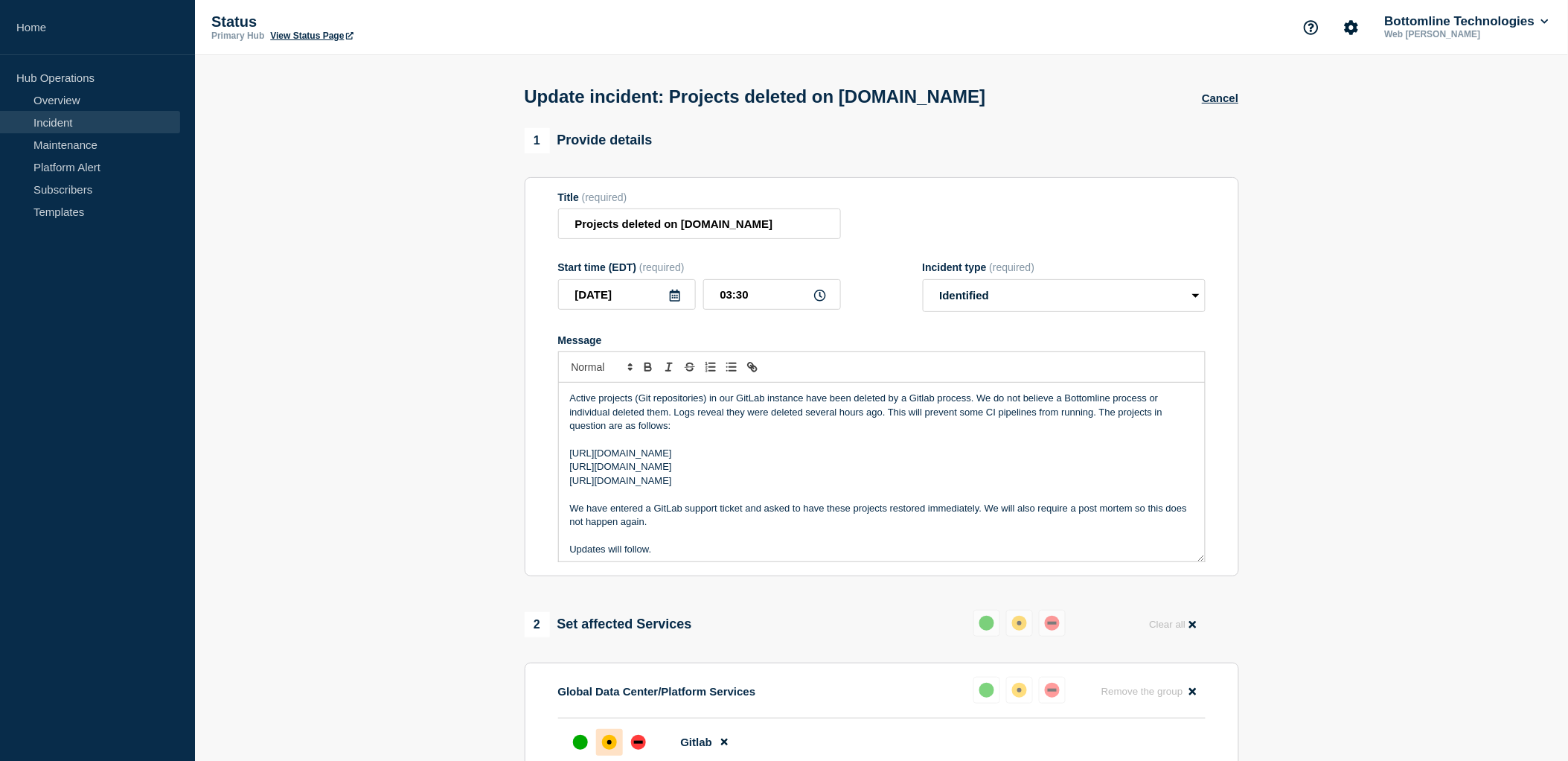
click at [764, 400] on p "Active projects (Git repositories) in our GitLab instance have been deleted by …" at bounding box center [882, 411] width 624 height 41
click at [576, 395] on div "Active projects (Git repositories) in our GitLab.com instance have been deleted…" at bounding box center [882, 472] width 646 height 179
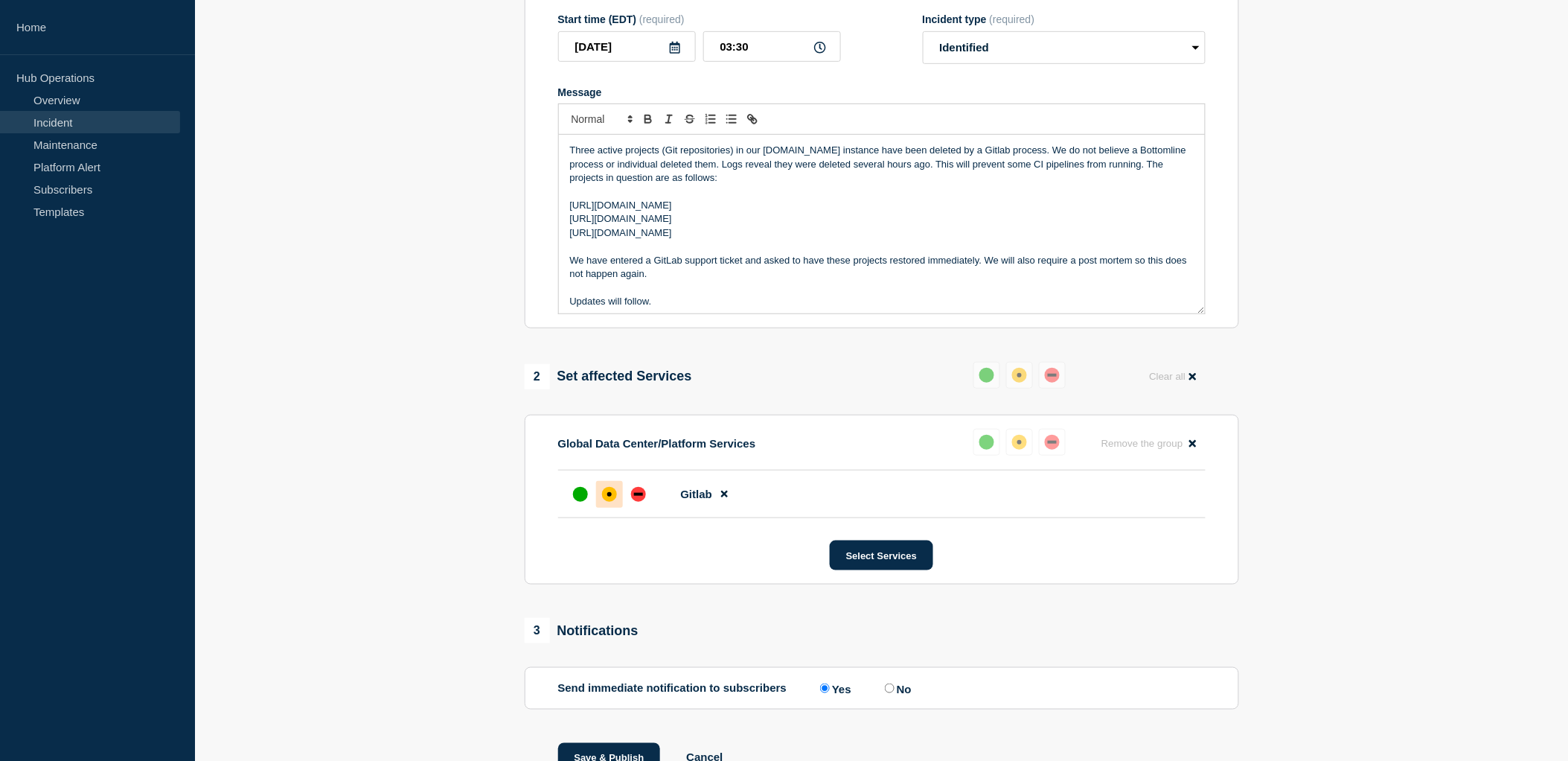
scroll to position [325, 0]
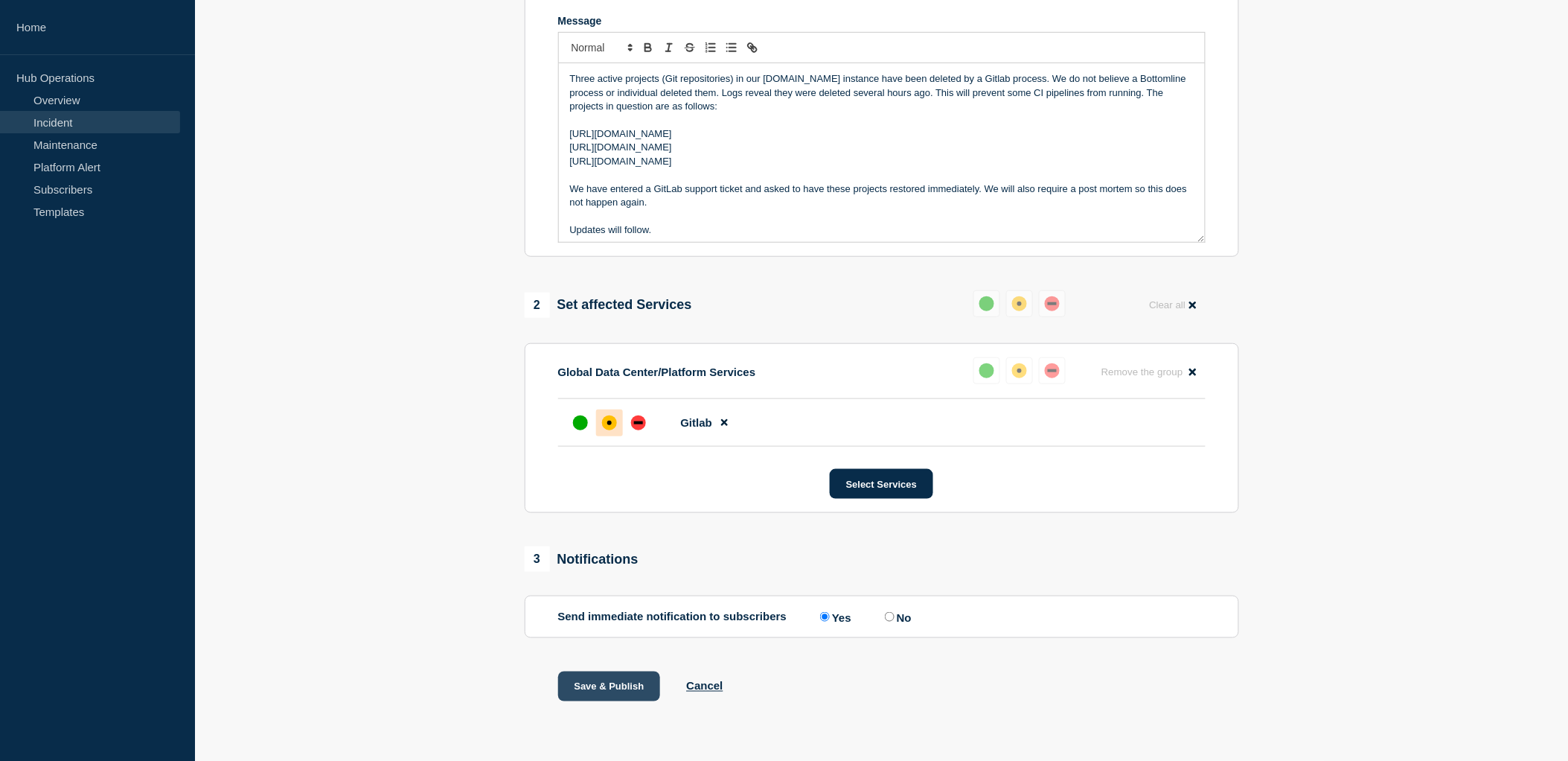
click at [584, 682] on button "Save & Publish" at bounding box center [609, 686] width 103 height 30
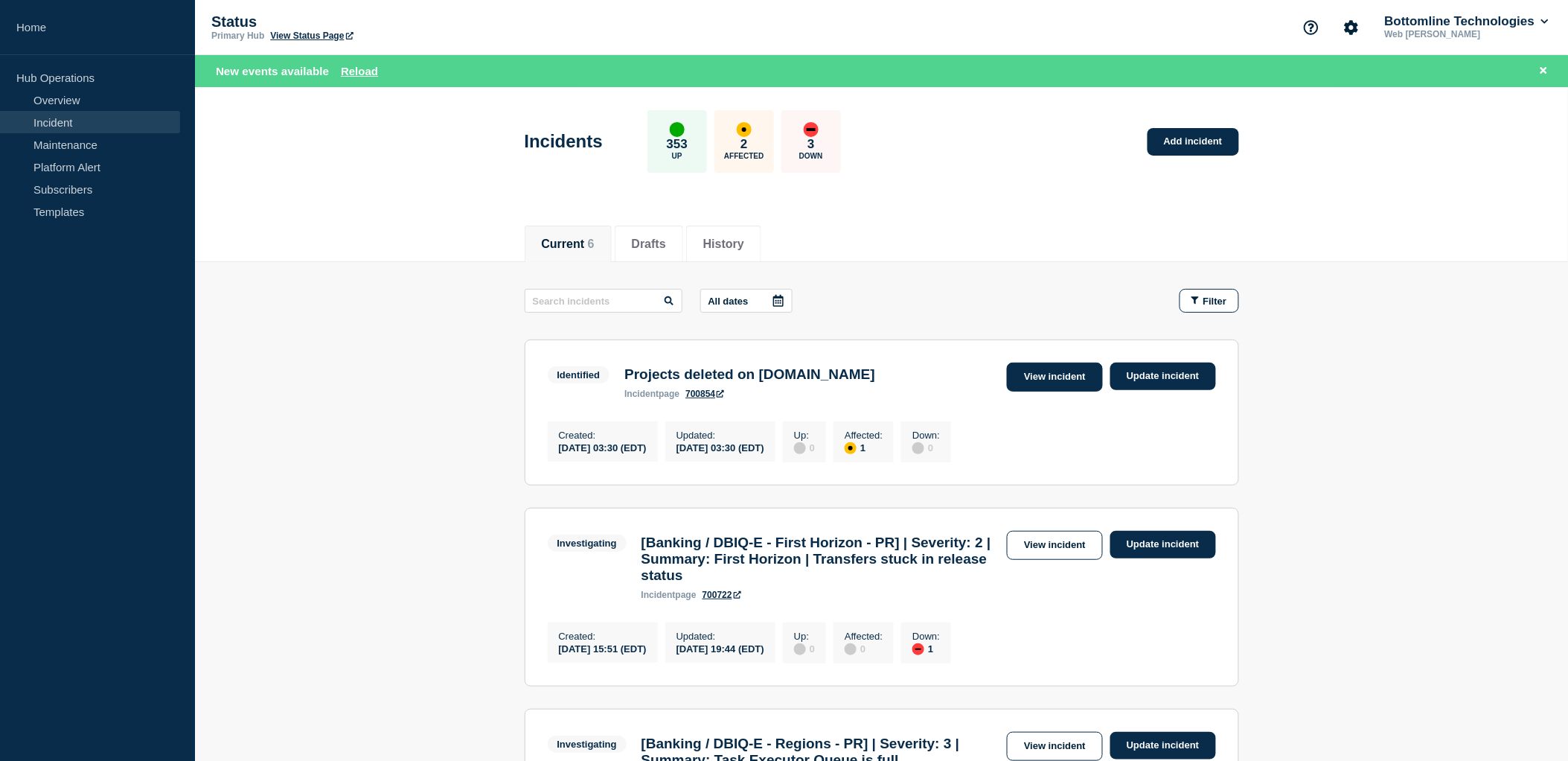
click at [1065, 384] on link "View incident" at bounding box center [1055, 377] width 96 height 29
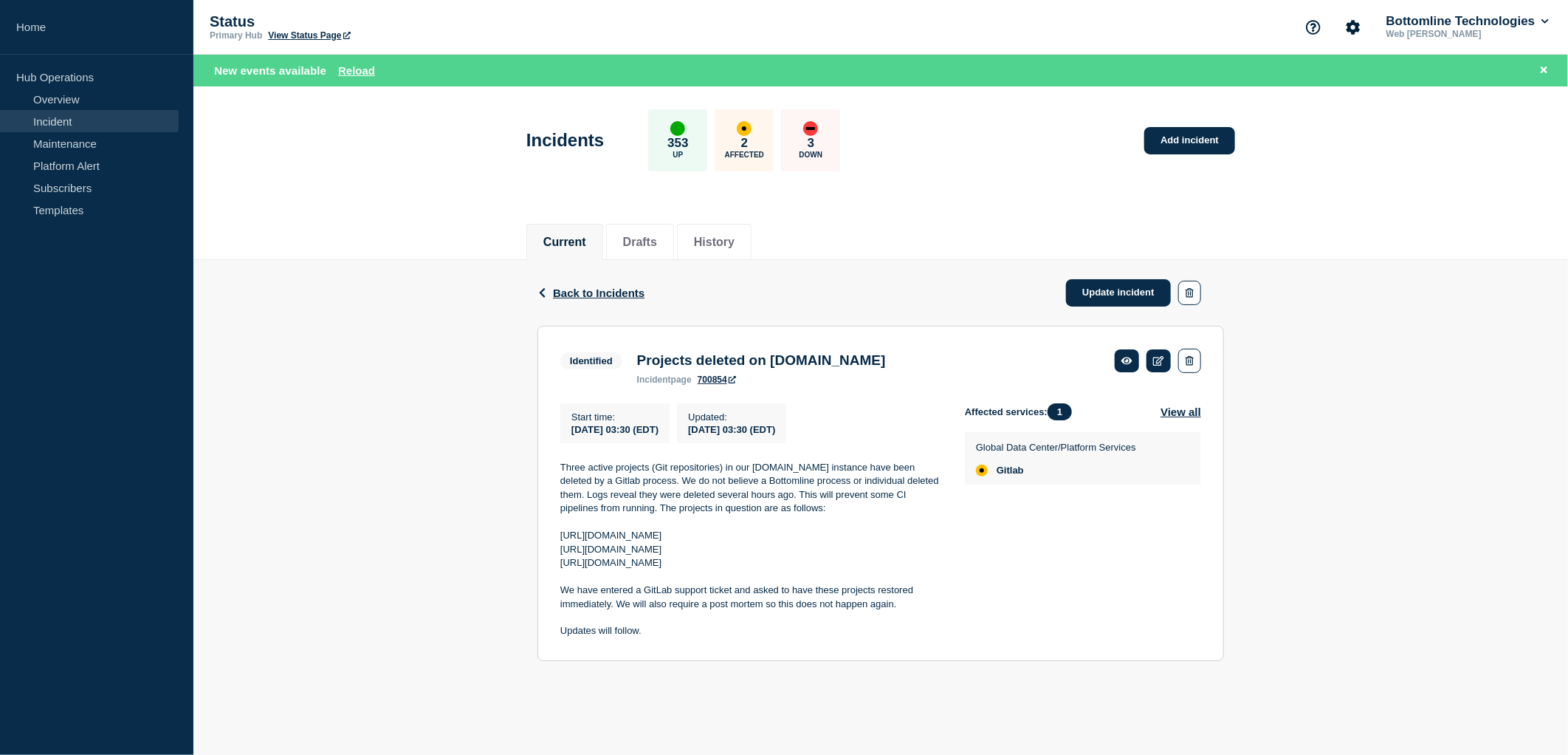
drag, startPoint x: 800, startPoint y: 567, endPoint x: 559, endPoint y: 537, distance: 242.9
click at [559, 537] on section "Identified Projects deleted on GitLab.com incident page 700854 Start time : 202…" at bounding box center [881, 492] width 687 height 335
copy div "https://gitlab.com/one-bottomline/shared/ci_tools https://gitlab.com/one-bottom…"
drag, startPoint x: 655, startPoint y: 0, endPoint x: 459, endPoint y: 135, distance: 238.0
click at [459, 135] on header "Incidents 353 Up 2 Affected 3 Down Add incident" at bounding box center [881, 148] width 1375 height 123
